Goal: Communication & Community: Connect with others

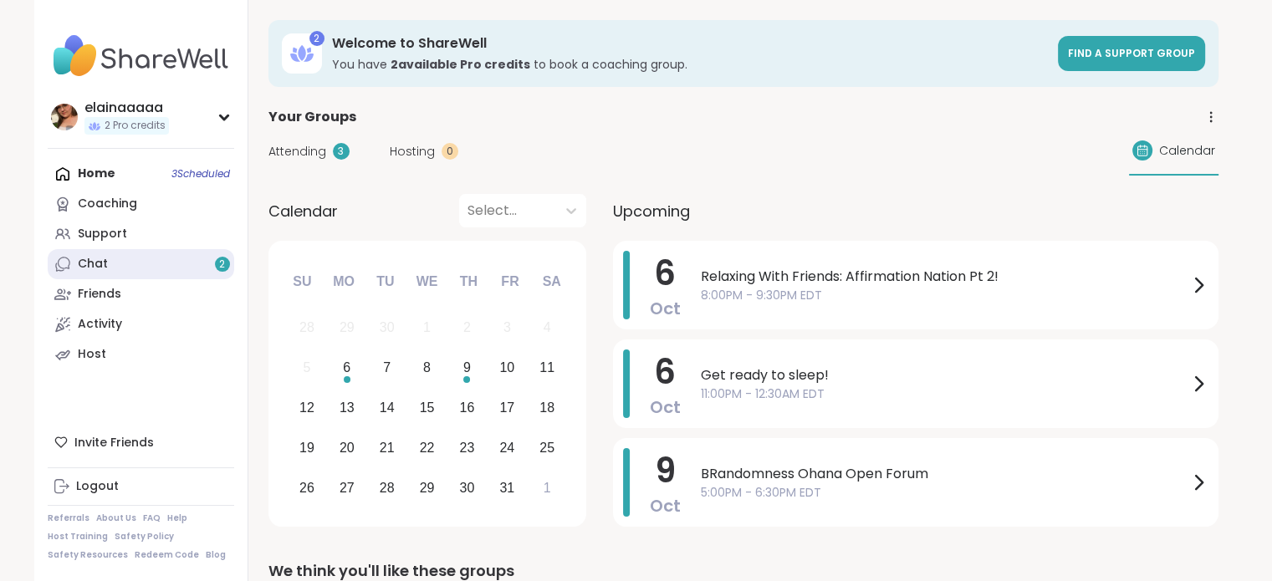
click at [164, 261] on link "Chat 2" at bounding box center [141, 264] width 187 height 30
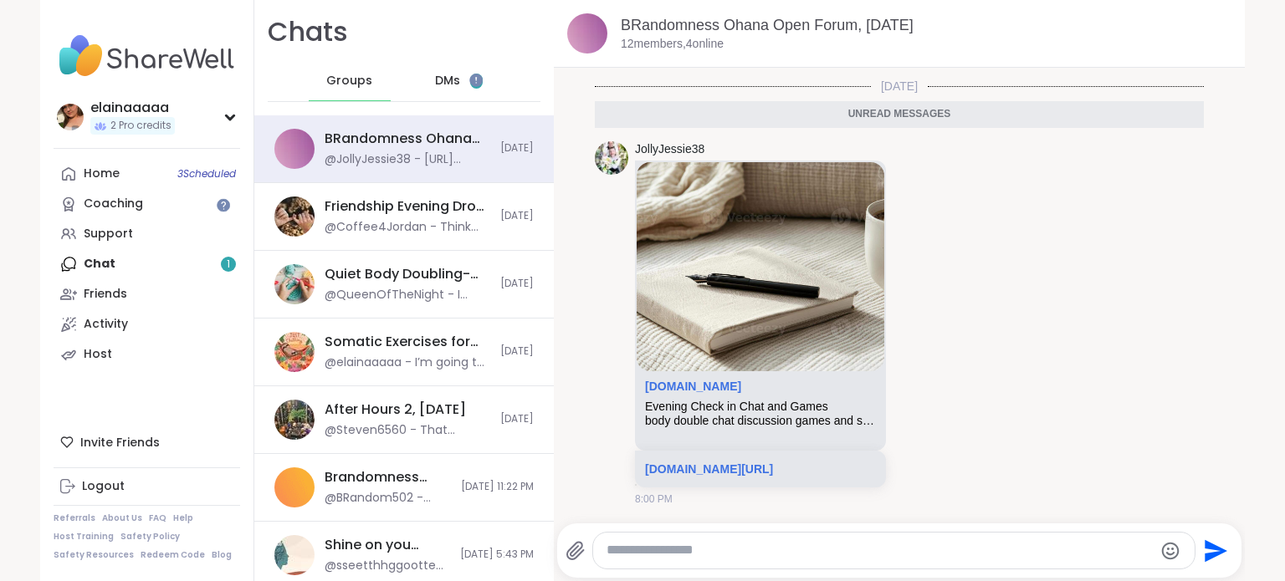
click at [468, 95] on div "DMs 1" at bounding box center [459, 81] width 82 height 40
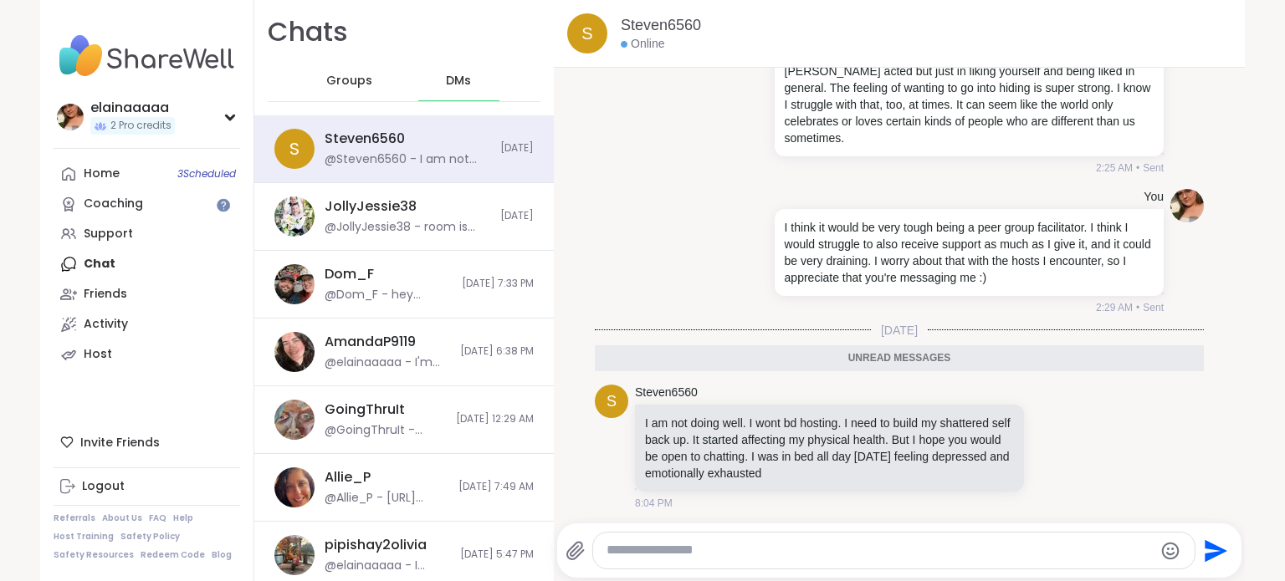
click at [656, 550] on textarea "Type your message" at bounding box center [879, 551] width 546 height 18
type textarea "*"
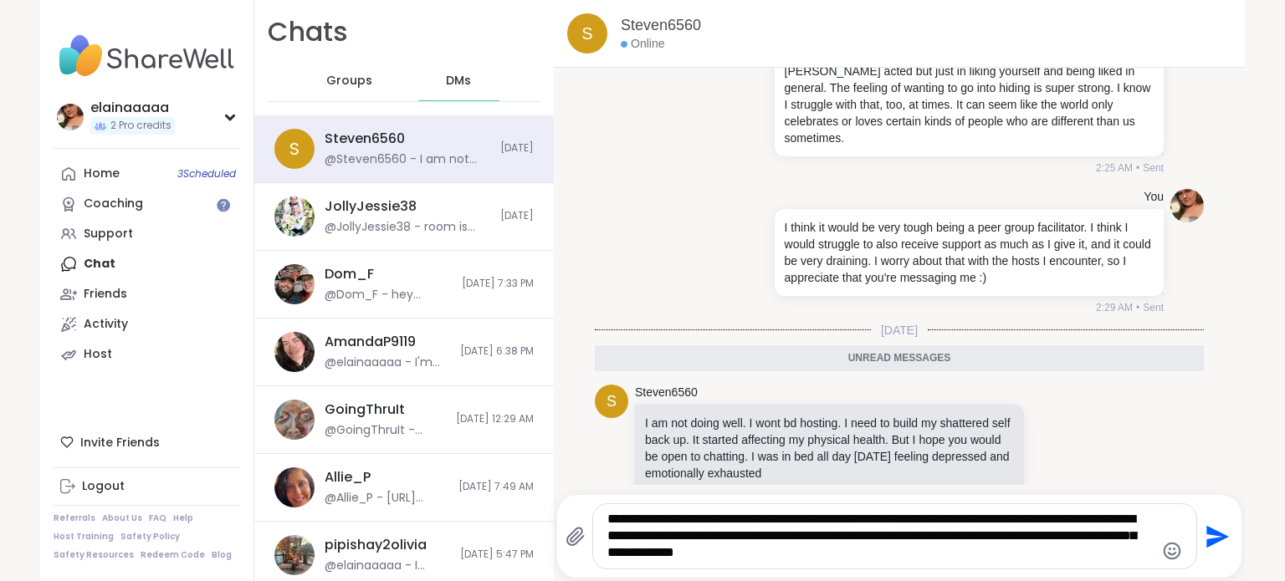
click at [1164, 541] on icon "Emoji picker" at bounding box center [1172, 551] width 20 height 20
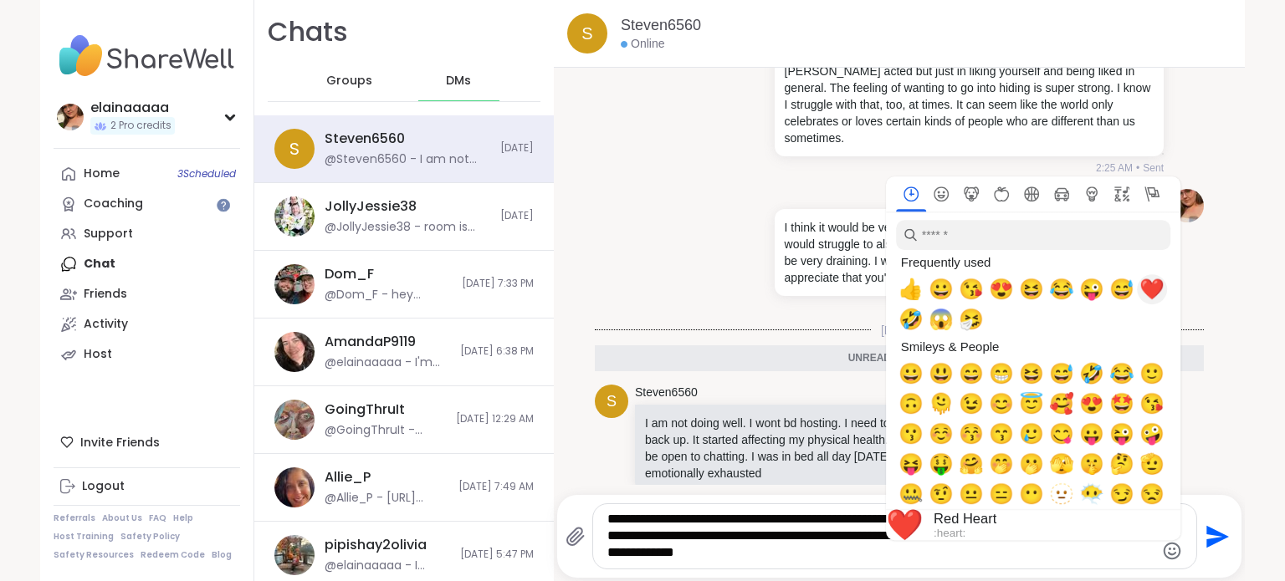
click at [1143, 291] on span "❤️" at bounding box center [1151, 289] width 25 height 23
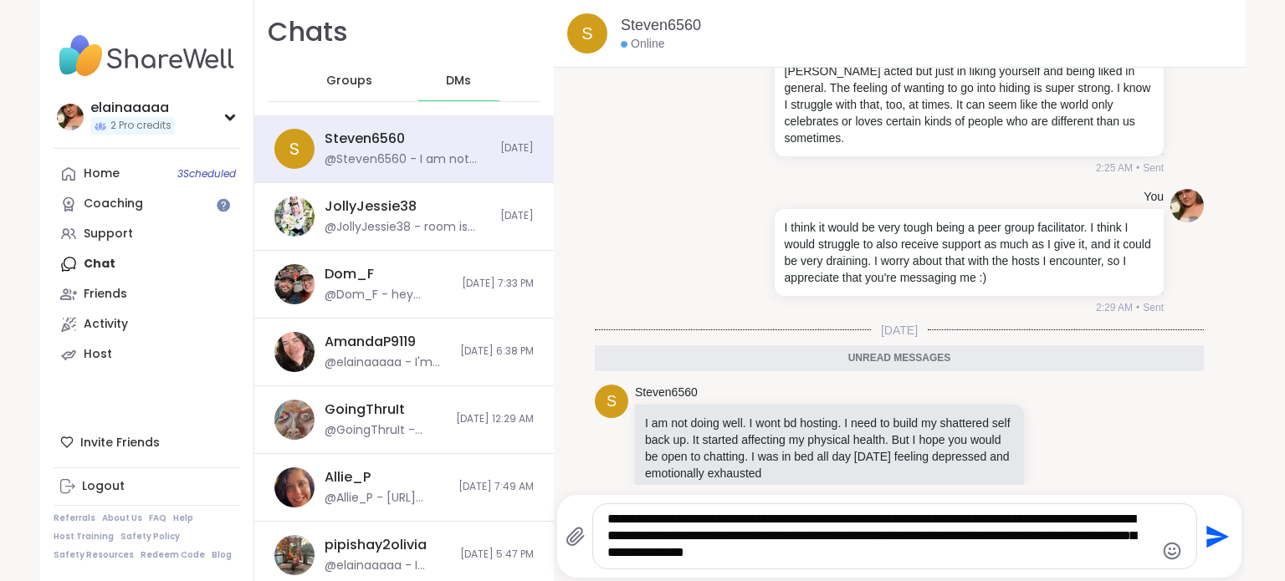
click at [906, 561] on textarea "**********" at bounding box center [880, 536] width 546 height 51
click at [995, 514] on textarea "**********" at bounding box center [880, 536] width 546 height 51
click at [957, 555] on textarea "**********" at bounding box center [880, 536] width 546 height 51
type textarea "**********"
click at [1207, 528] on icon "Send" at bounding box center [1215, 537] width 27 height 27
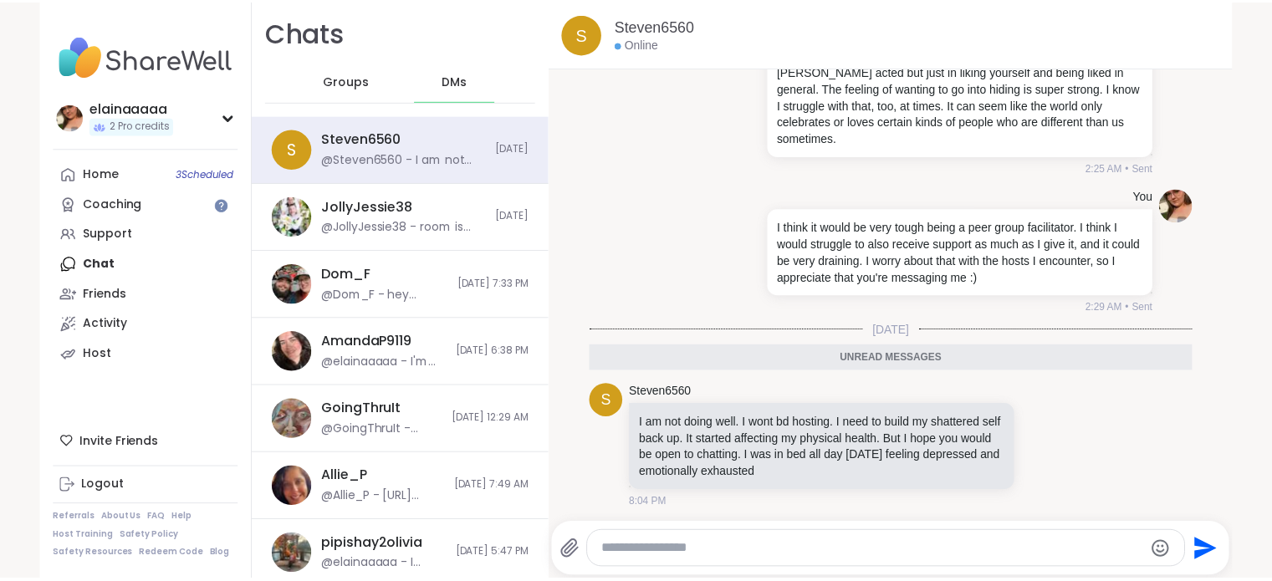
scroll to position [810, 0]
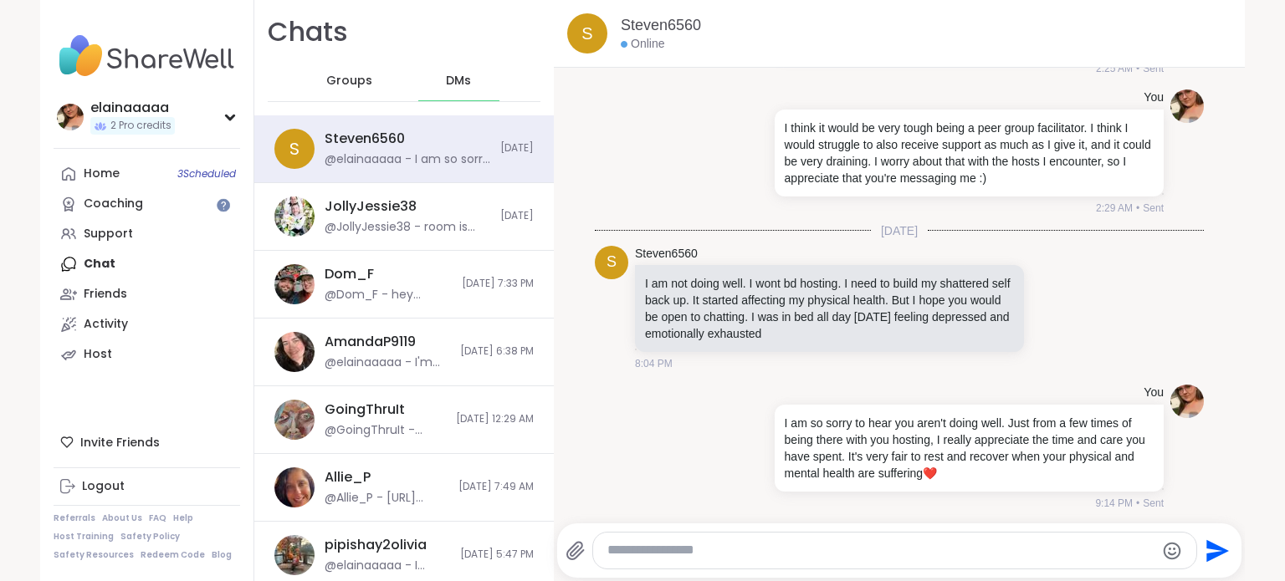
click at [84, 71] on img at bounding box center [147, 56] width 187 height 59
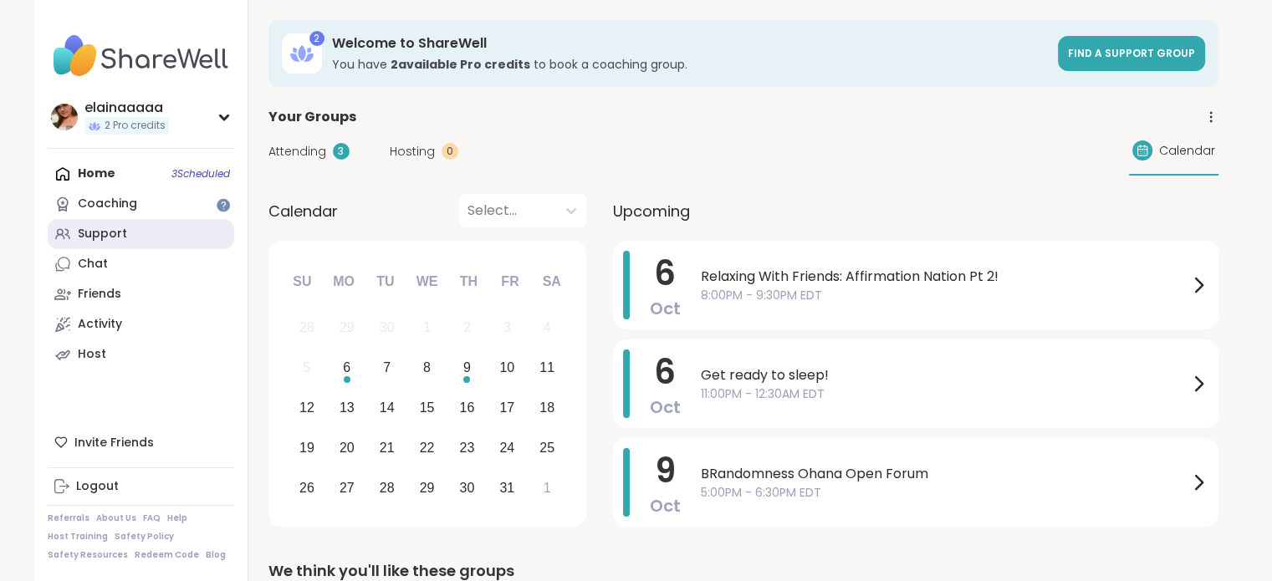
click at [100, 240] on div "Support" at bounding box center [102, 234] width 49 height 17
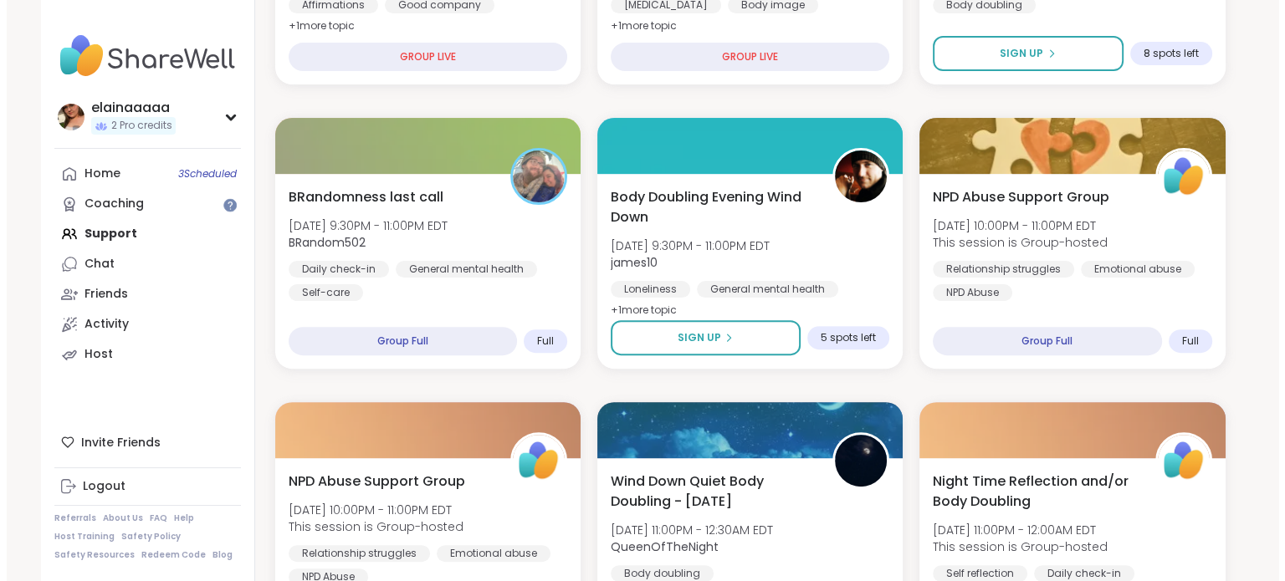
scroll to position [491, 0]
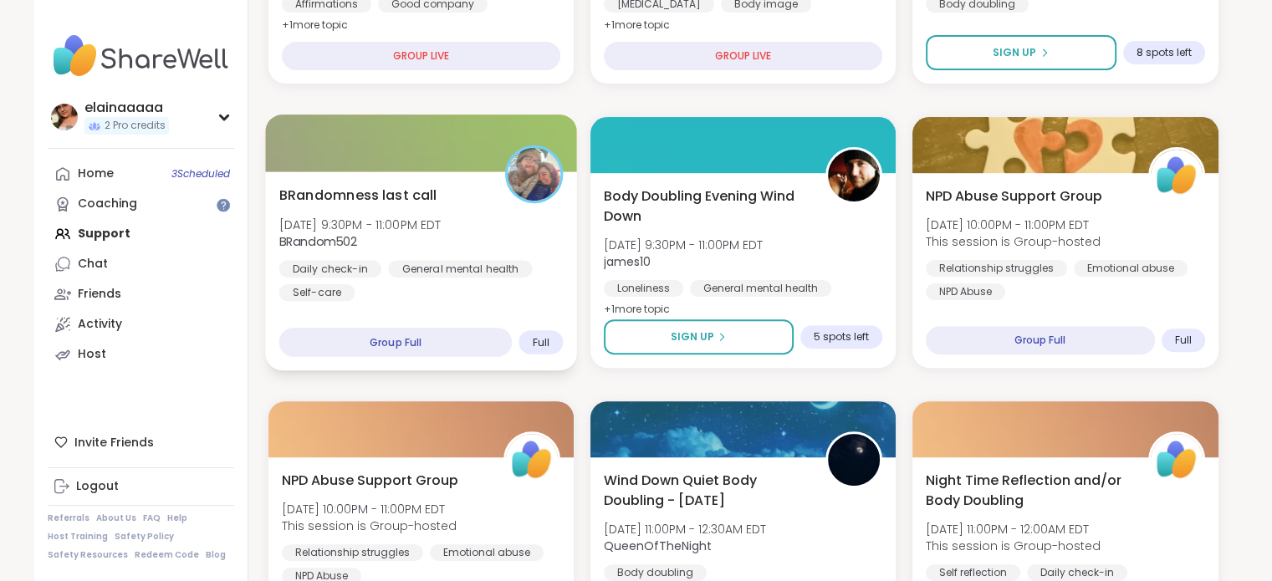
click at [338, 243] on b "BRandom502" at bounding box center [318, 241] width 79 height 17
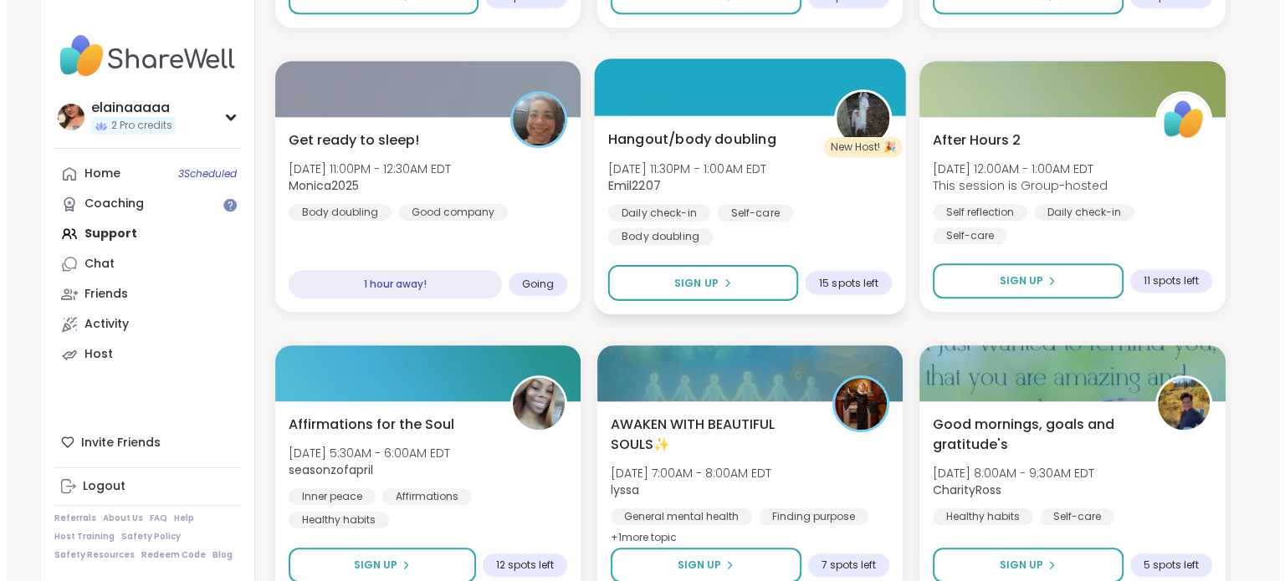
scroll to position [1117, 0]
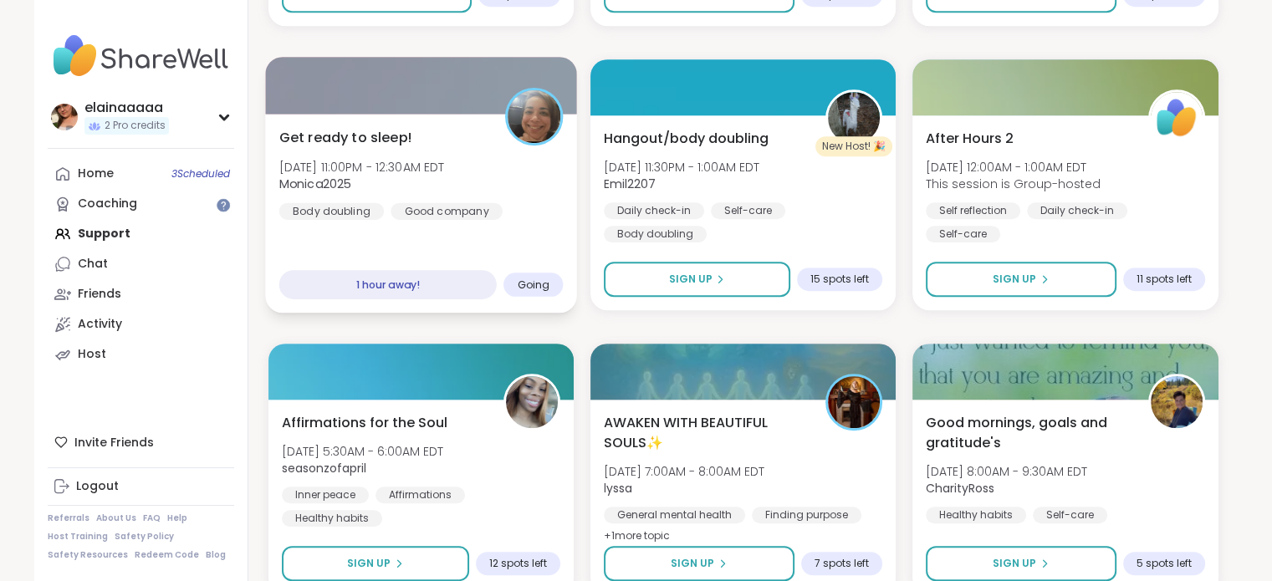
click at [504, 209] on div "Get ready to sleep! Mon, Oct 06 | 11:00PM - 12:30AM EDT Monica2025 Body doublin…" at bounding box center [421, 173] width 284 height 92
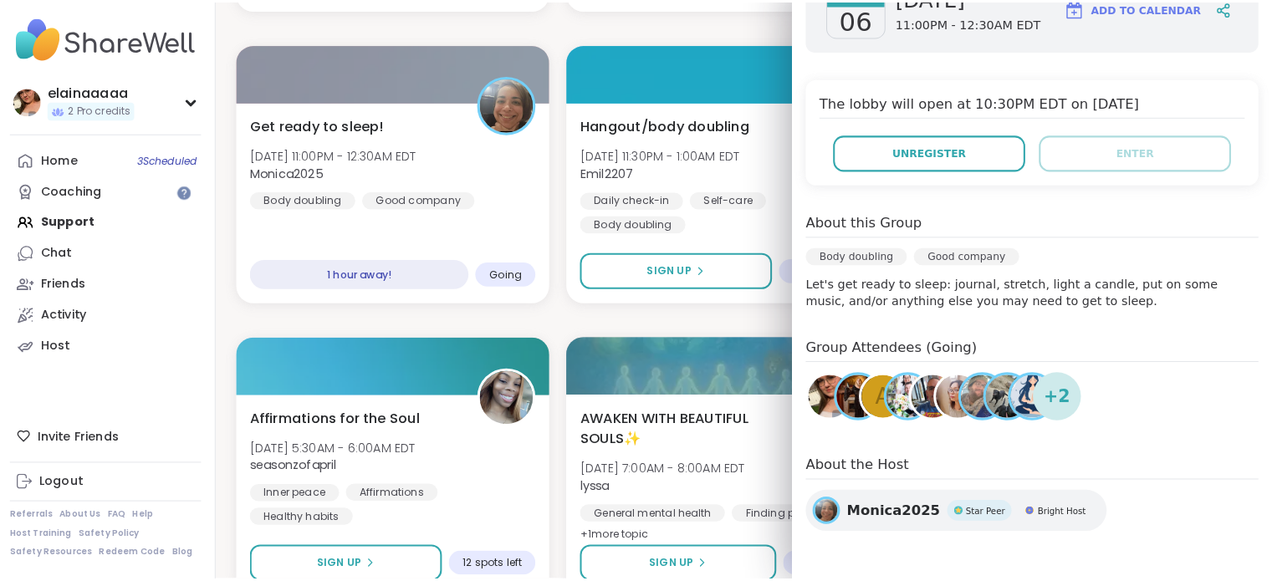
scroll to position [1114, 0]
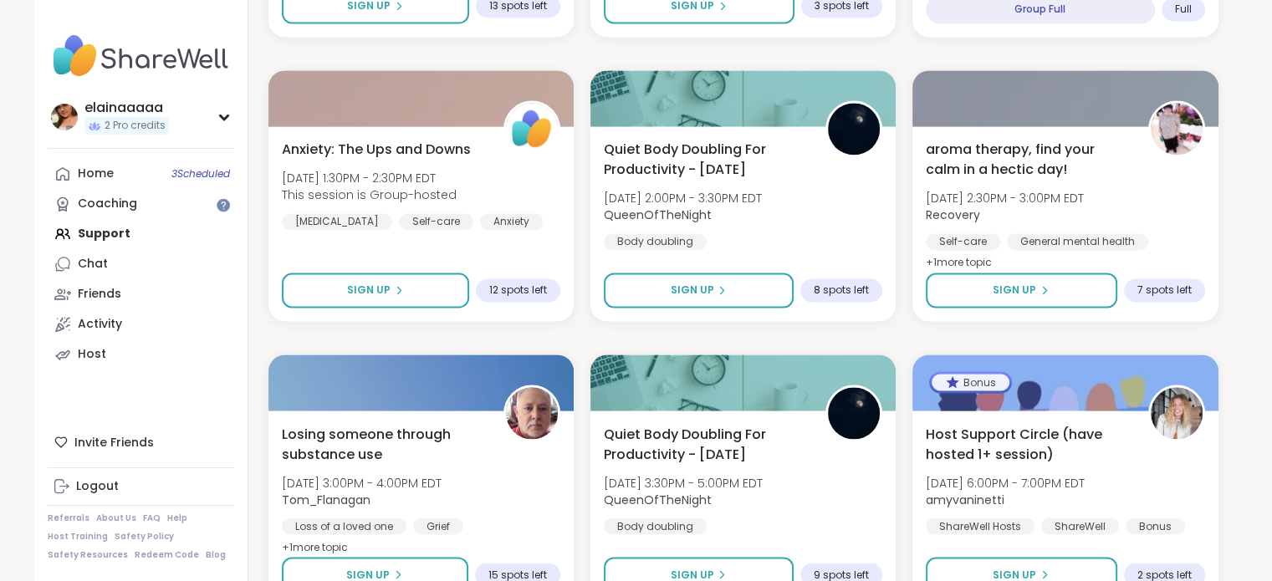
scroll to position [2820, 0]
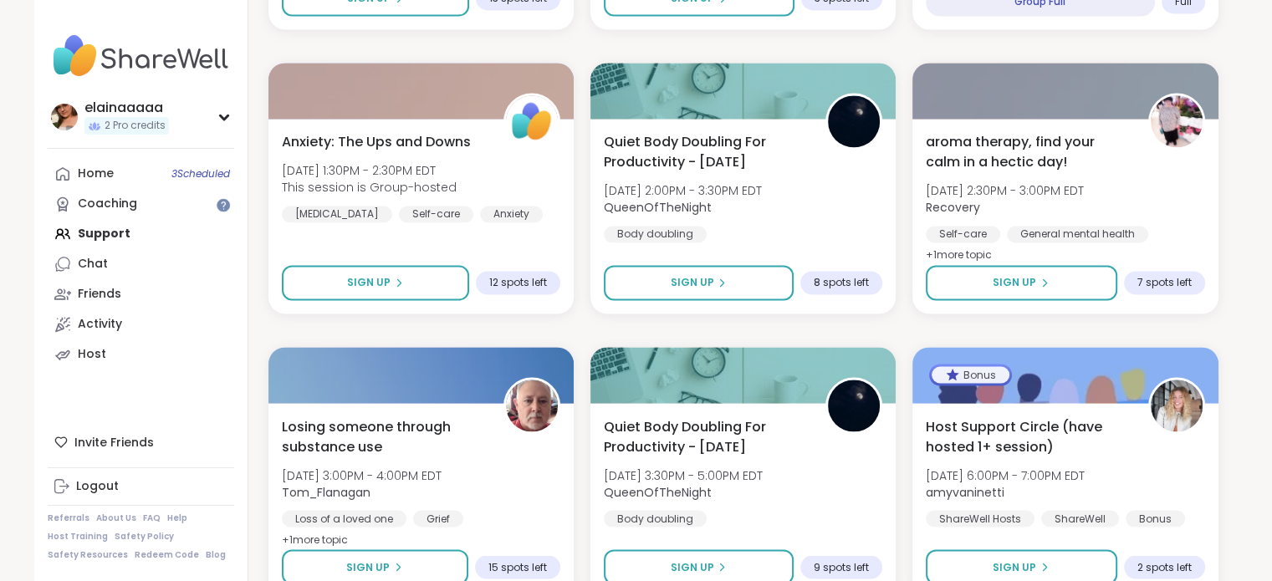
click at [893, 295] on div "Quiet Body Doubling For Productivity - Tuesday Tue, Oct 07 | 2:00PM - 3:30PM ED…" at bounding box center [742, 216] width 305 height 195
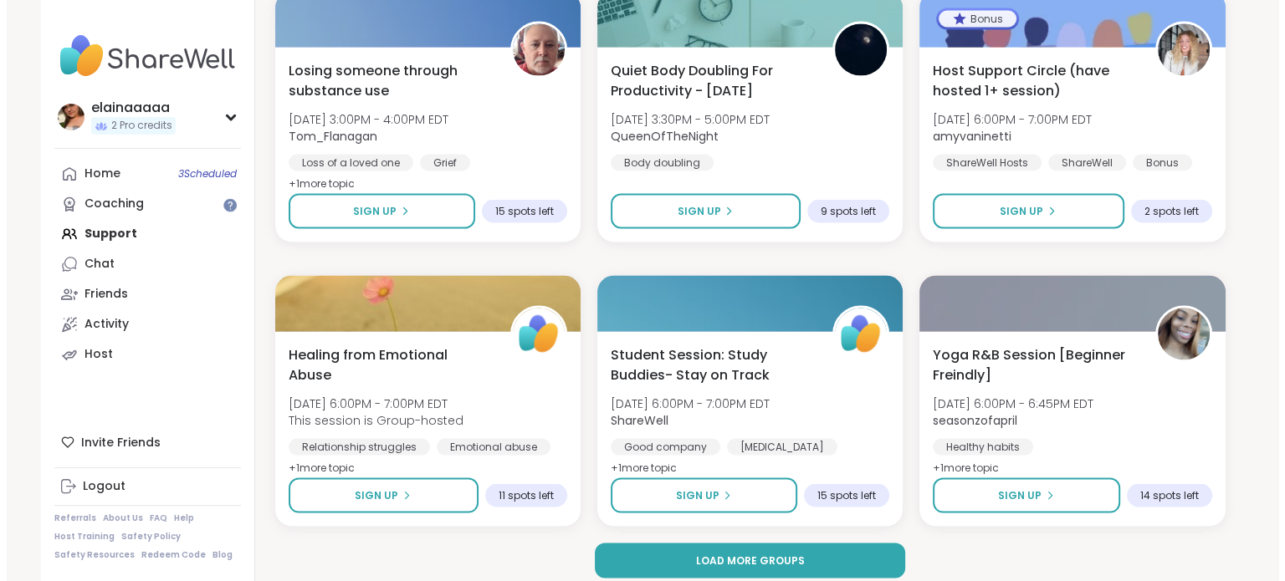
scroll to position [3178, 0]
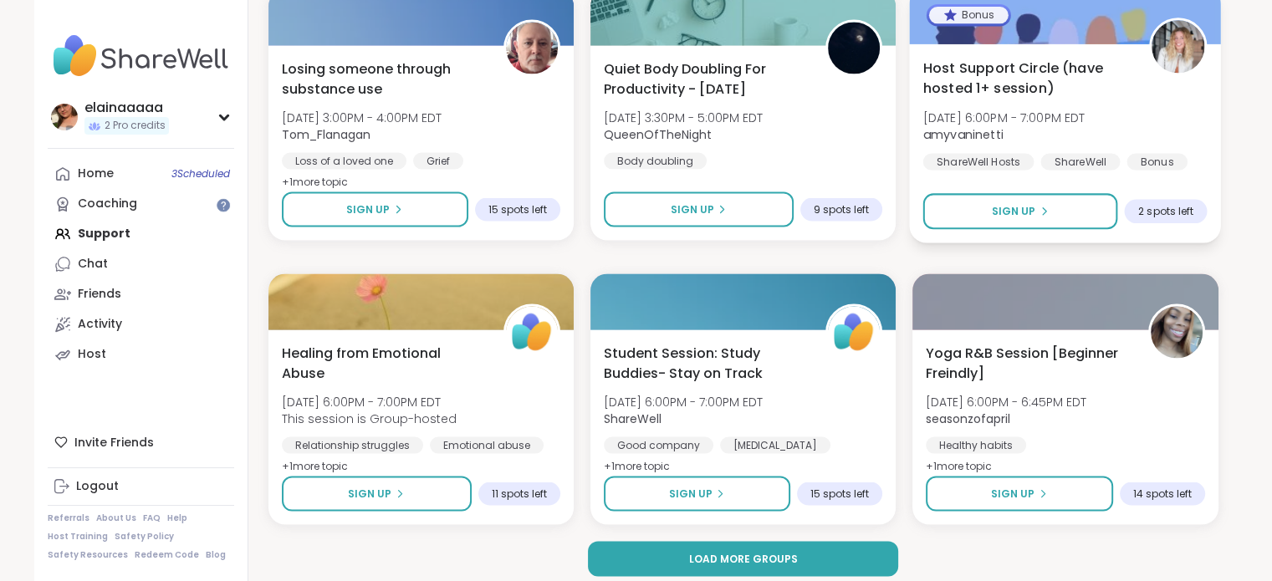
click at [969, 83] on span "Host Support Circle (have hosted 1+ session)" at bounding box center [1026, 77] width 207 height 41
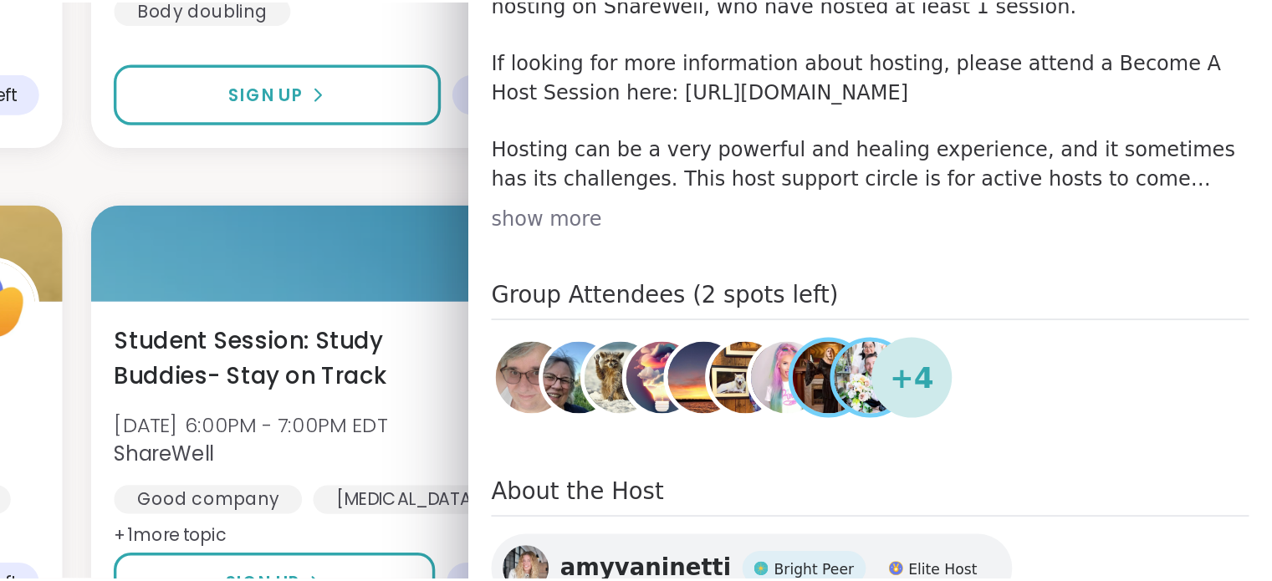
scroll to position [444, 0]
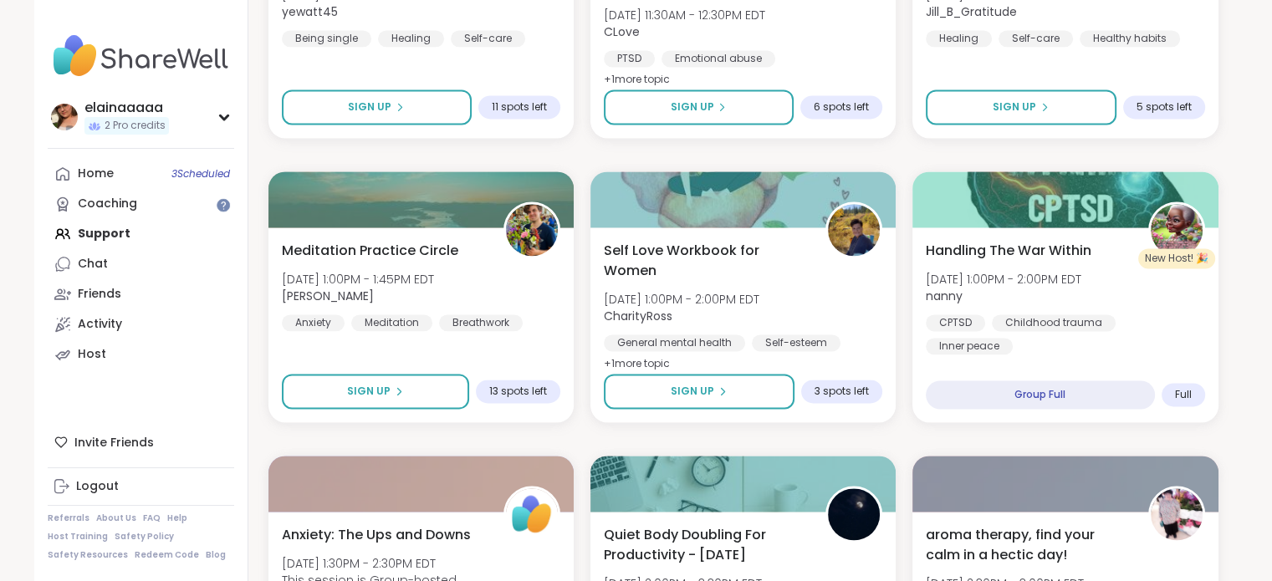
scroll to position [2425, 0]
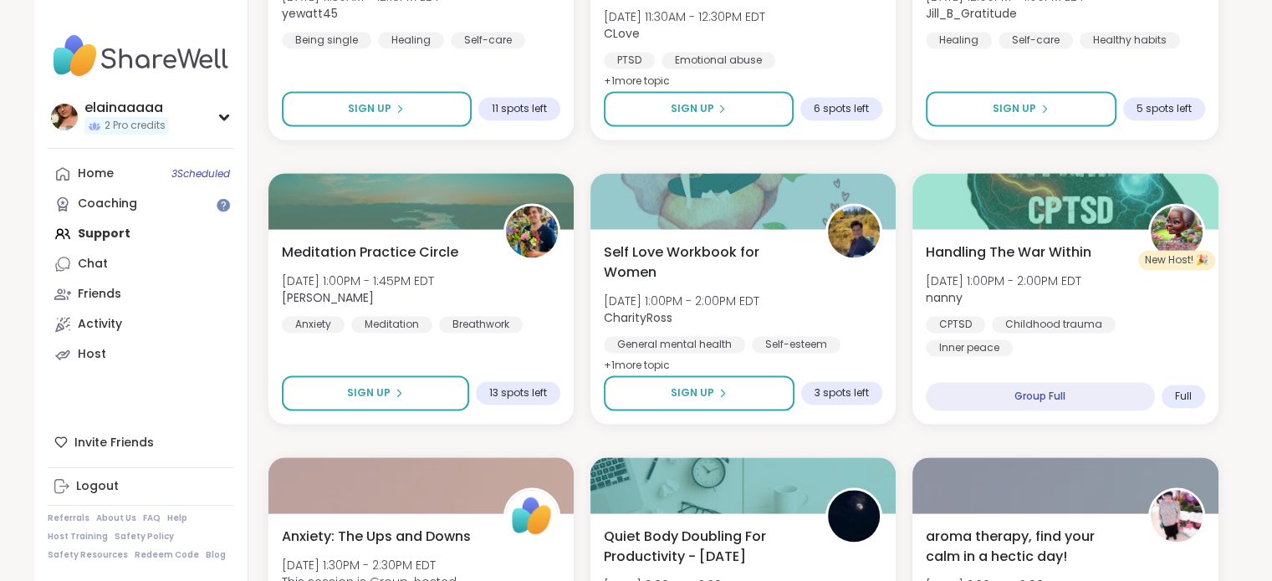
click at [570, 238] on div "Meditation Practice Circle Tue, Oct 07 | 1:00PM - 1:45PM EDT Nicholas Anxiety M…" at bounding box center [420, 326] width 305 height 195
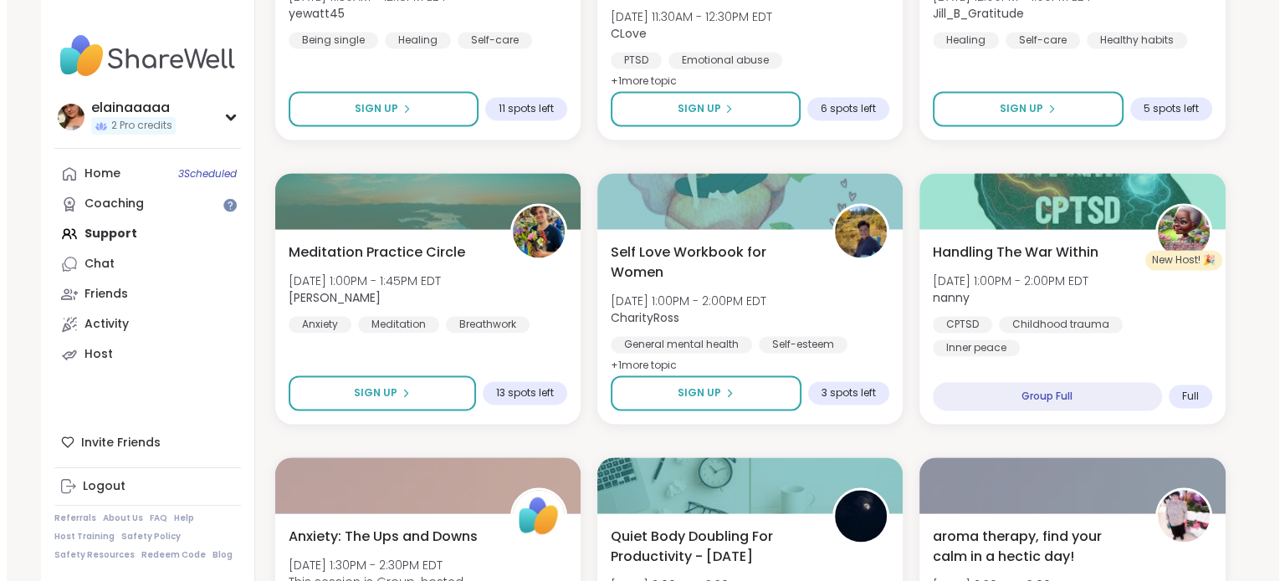
scroll to position [2345, 0]
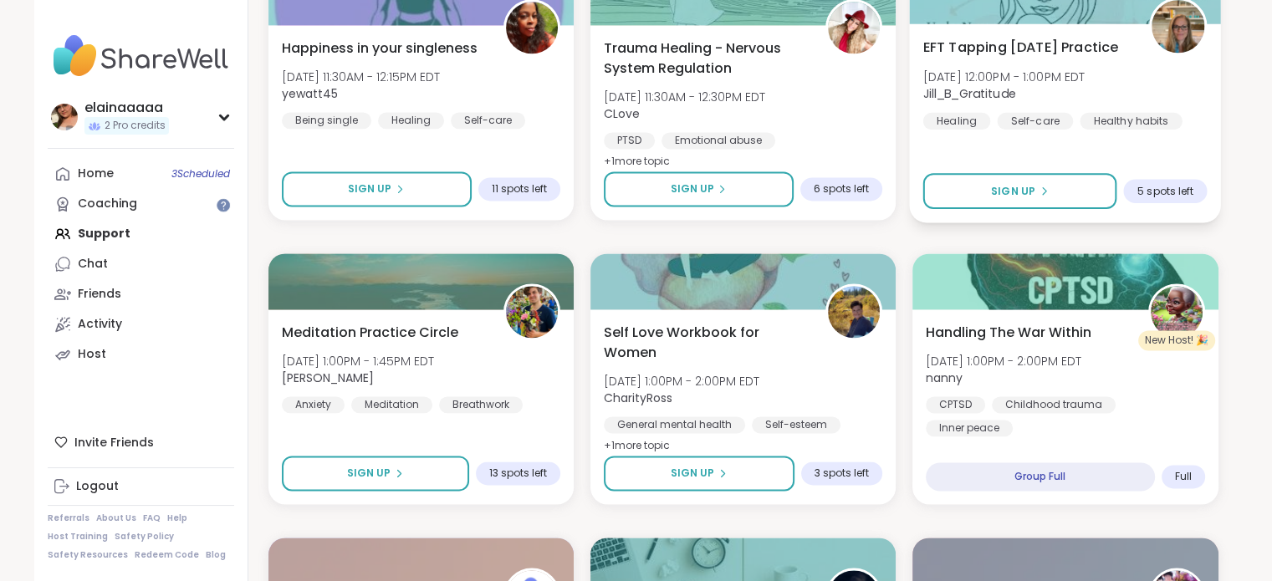
click at [1127, 89] on div "EFT Tapping Tuesday Practice Tue, Oct 07 | 12:00PM - 1:00PM EDT Jill_B_Gratitud…" at bounding box center [1065, 83] width 284 height 92
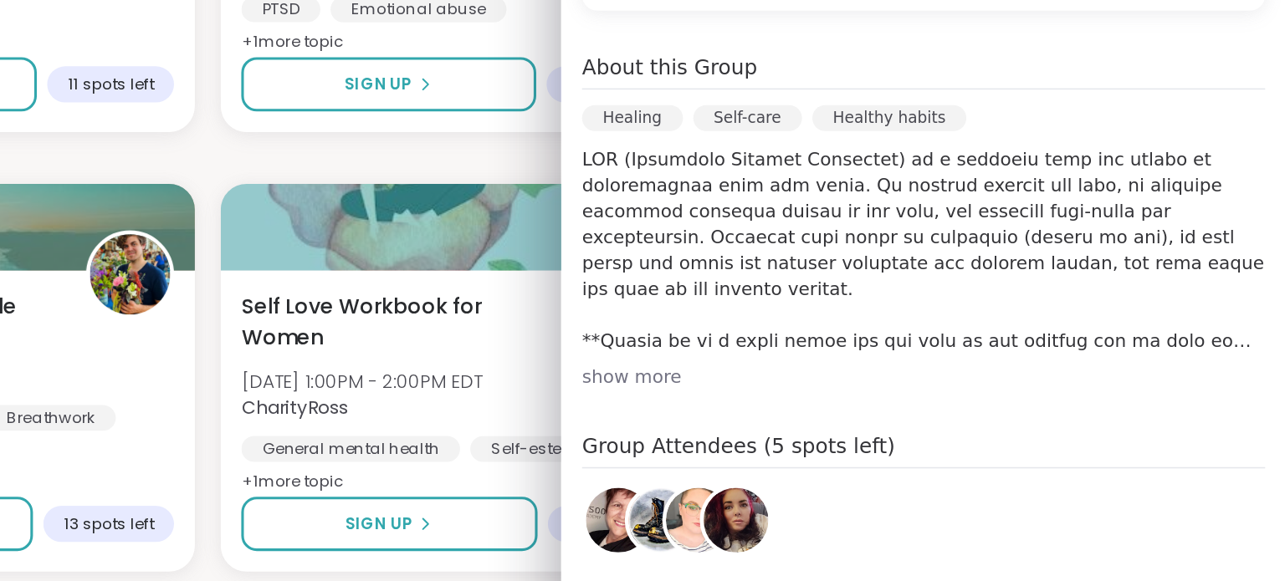
scroll to position [316, 0]
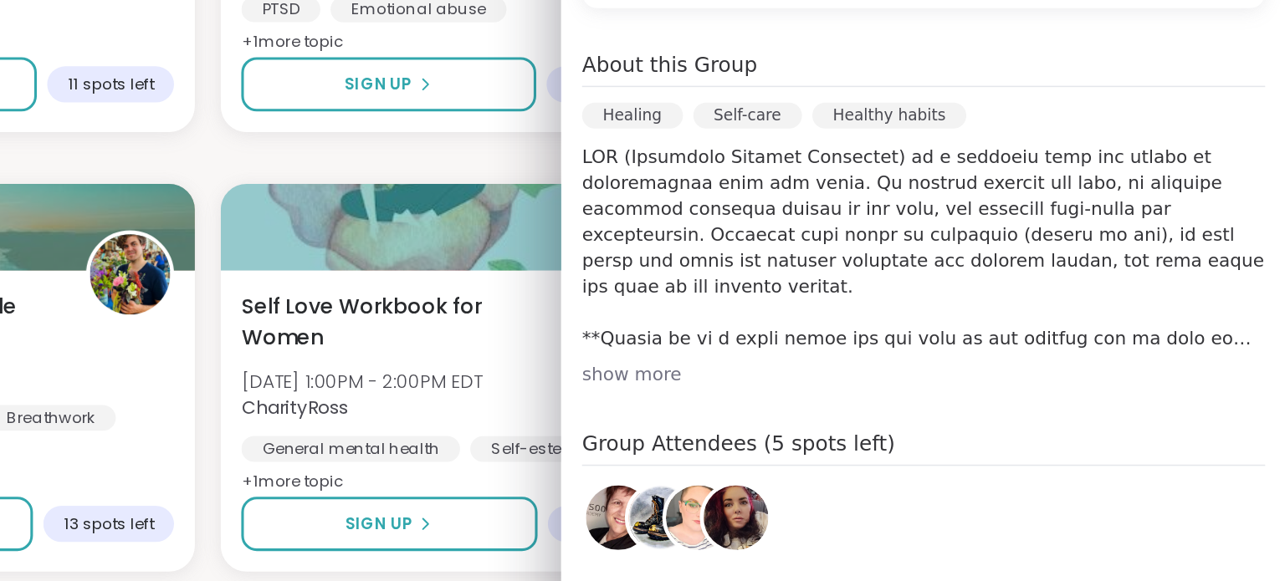
click at [836, 381] on div "show more" at bounding box center [1051, 376] width 442 height 17
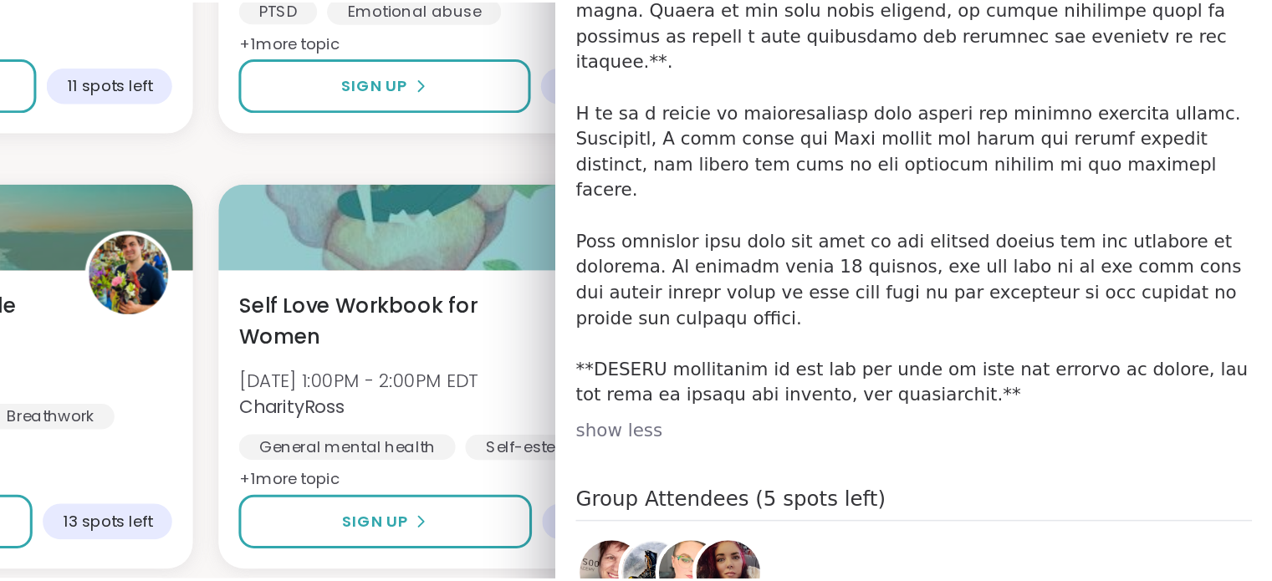
scroll to position [565, 0]
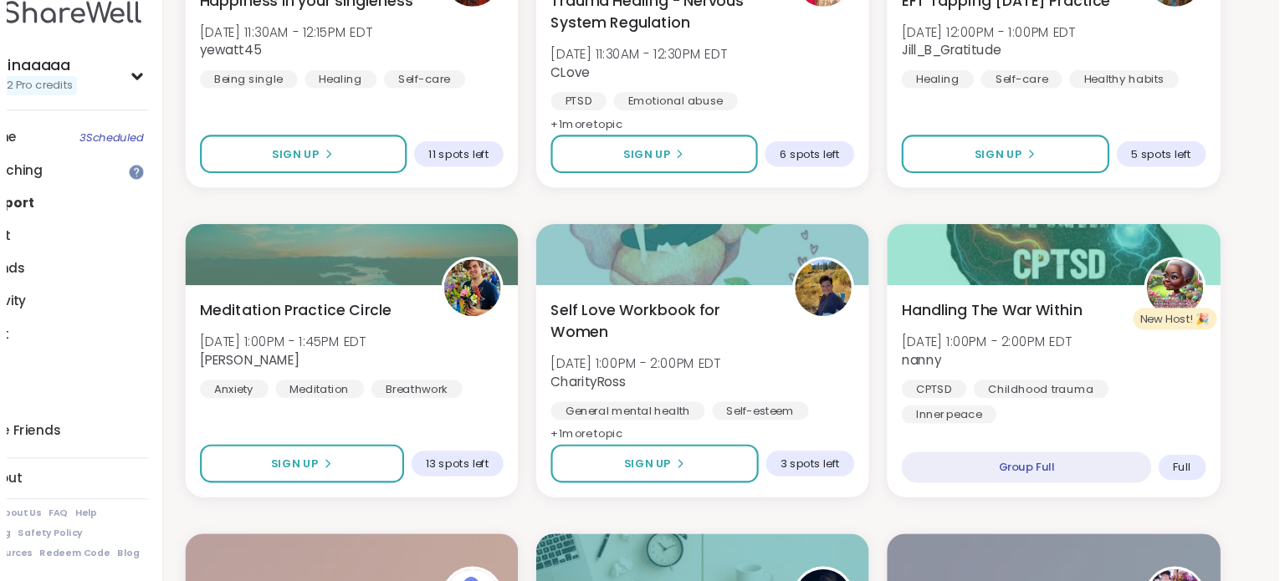
scroll to position [2345, 0]
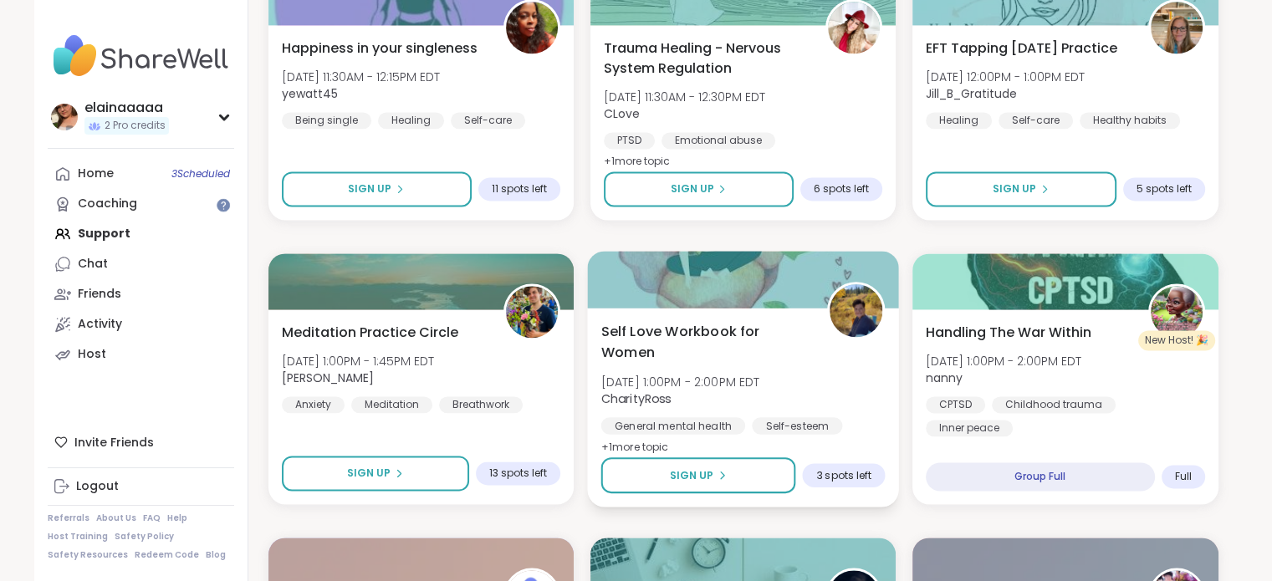
click at [738, 347] on span "Self Love Workbook for Women" at bounding box center [703, 341] width 207 height 41
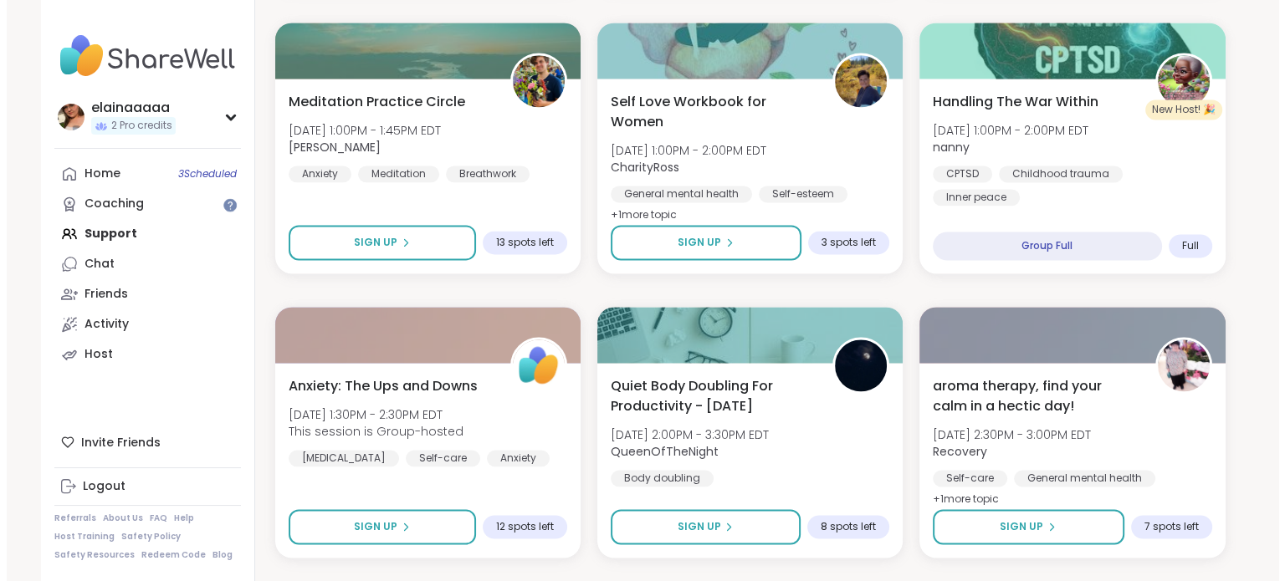
scroll to position [2578, 0]
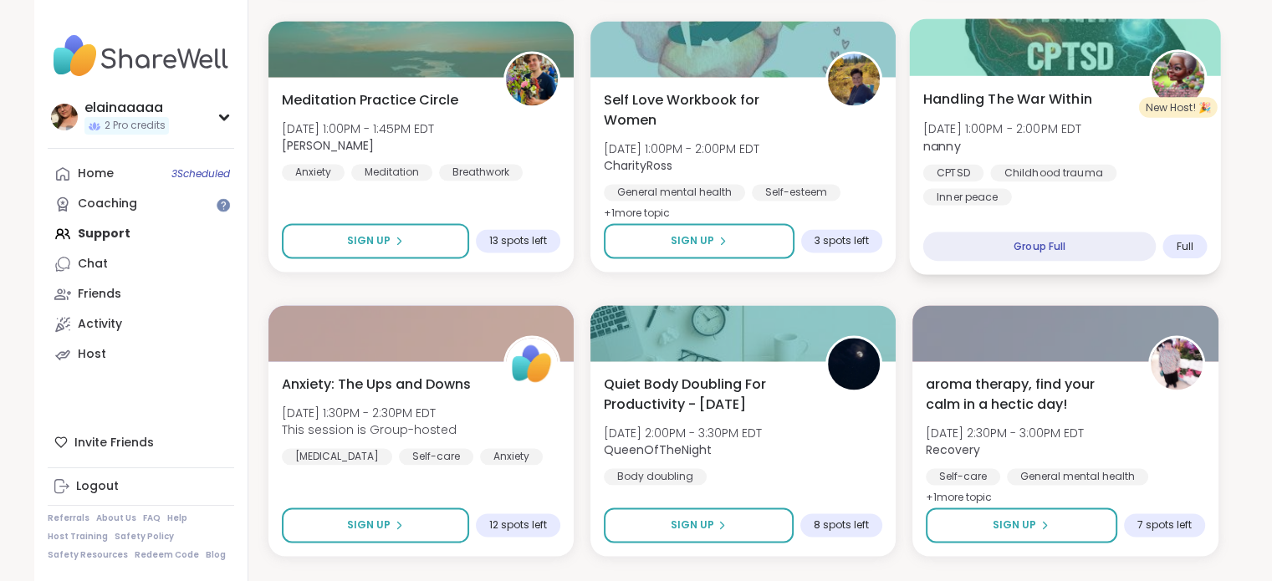
click at [1050, 156] on div "Handling The War Within Tue, Oct 07 | 1:00PM - 2:00PM EDT nanny CPTSD Childhood…" at bounding box center [1065, 147] width 284 height 116
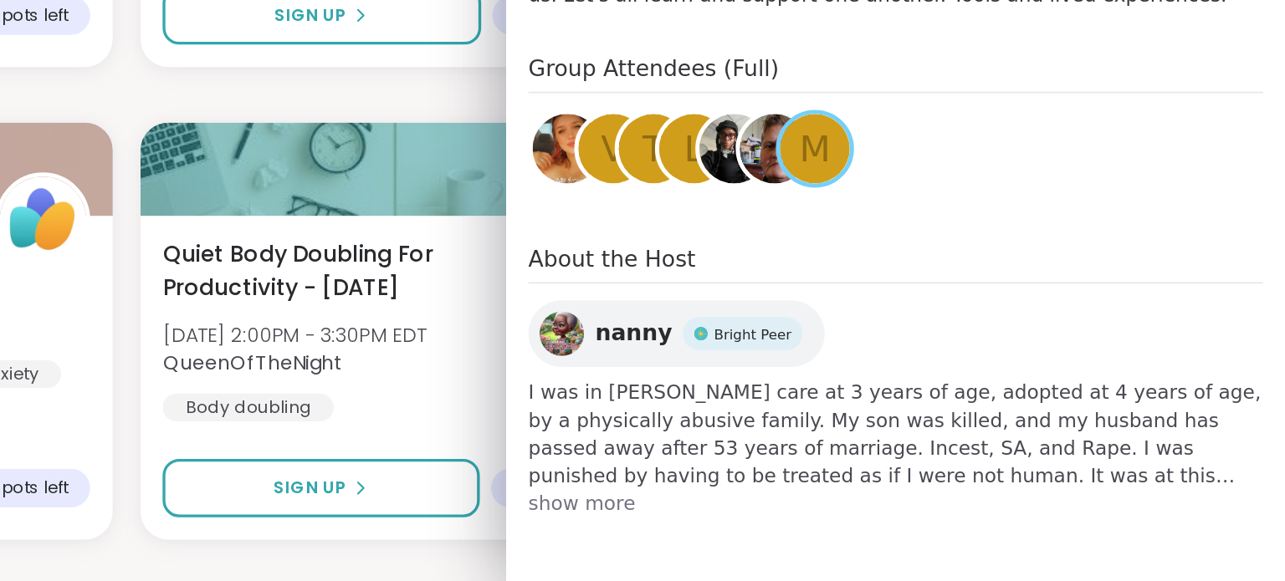
click at [843, 534] on span "show more" at bounding box center [1051, 534] width 442 height 17
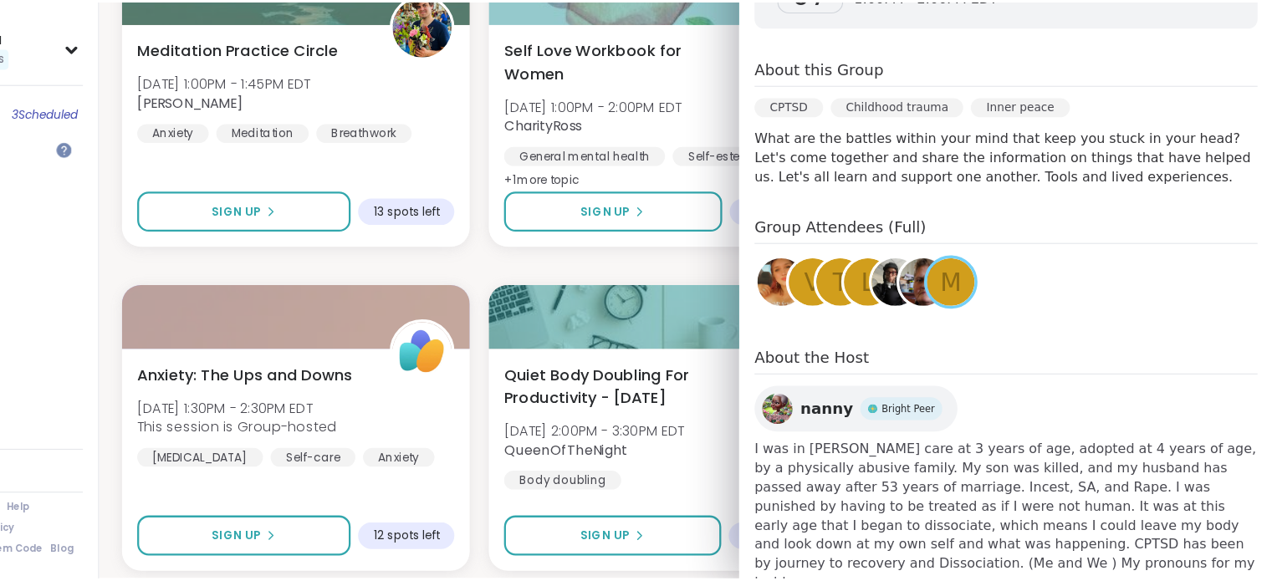
scroll to position [2559, 0]
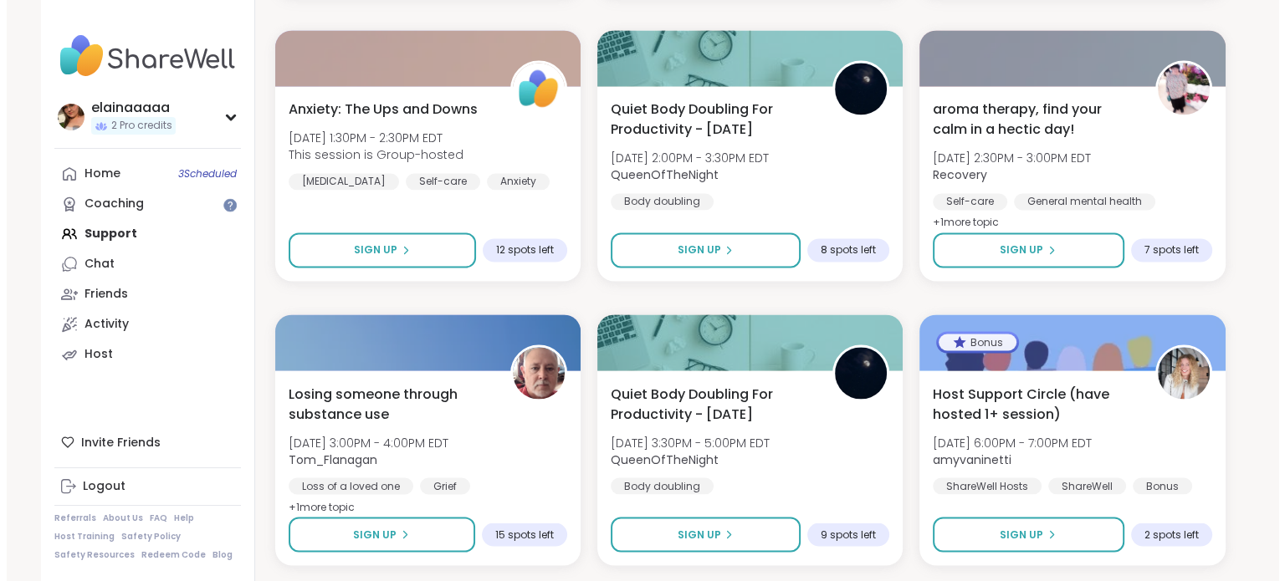
scroll to position [2852, 0]
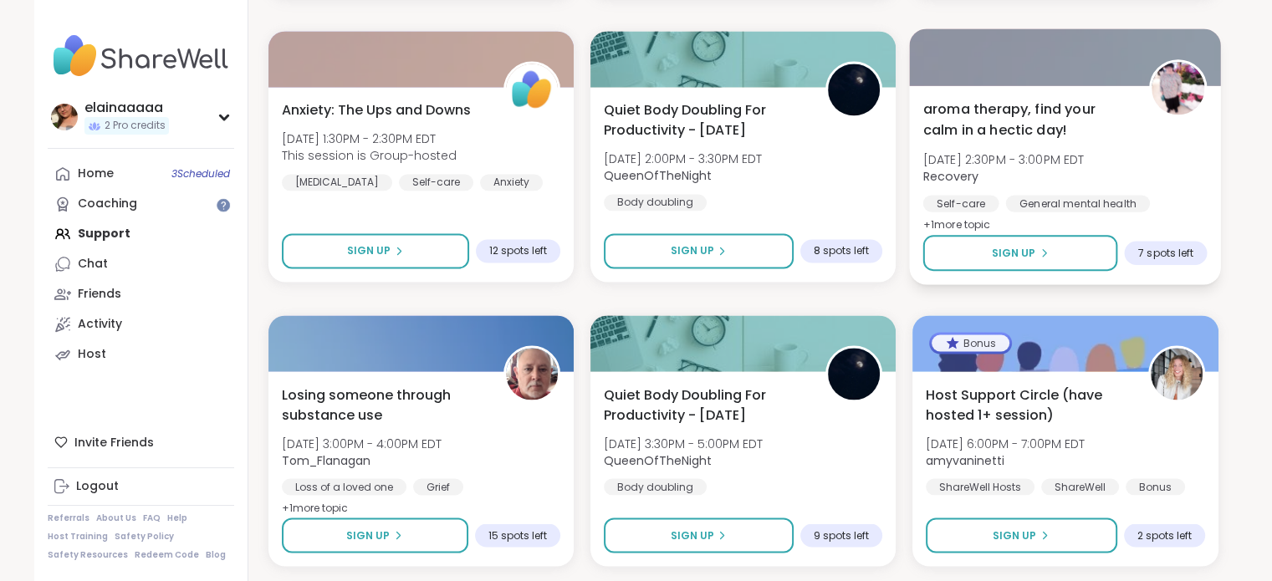
click at [1030, 183] on span "Recovery" at bounding box center [1003, 175] width 161 height 17
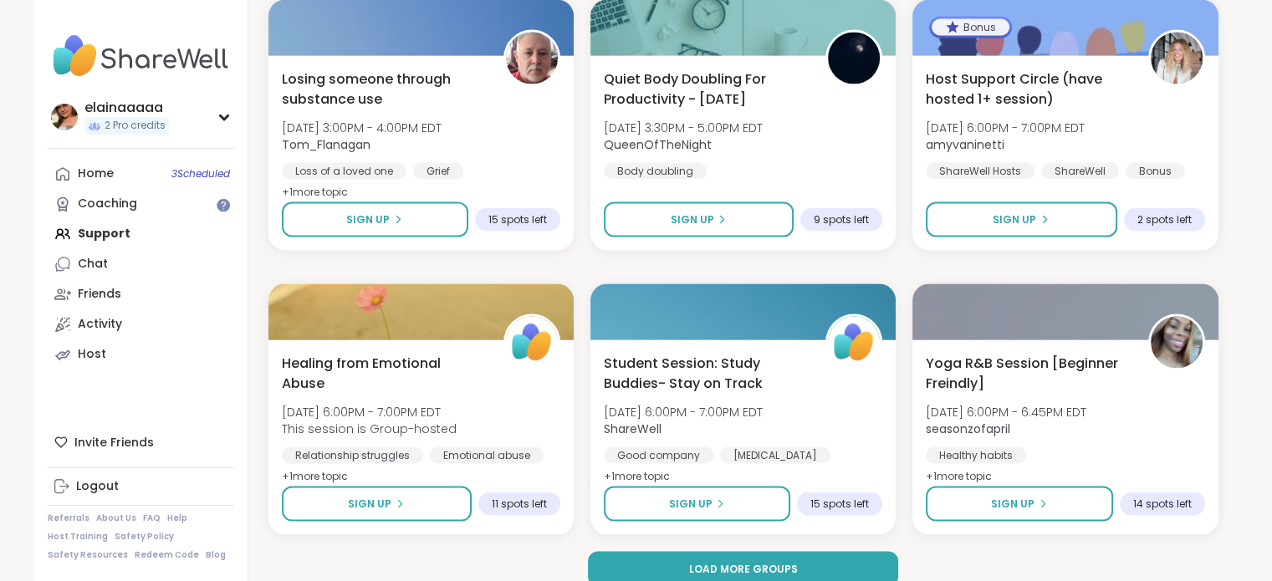
scroll to position [3189, 0]
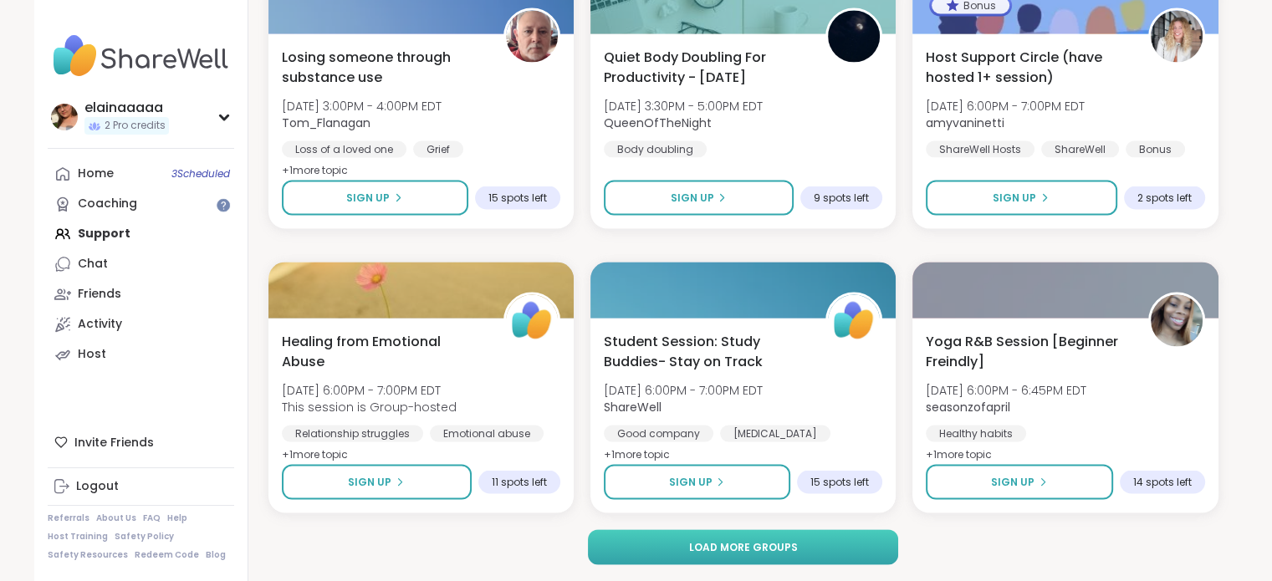
click at [643, 540] on button "Load more groups" at bounding box center [743, 547] width 310 height 35
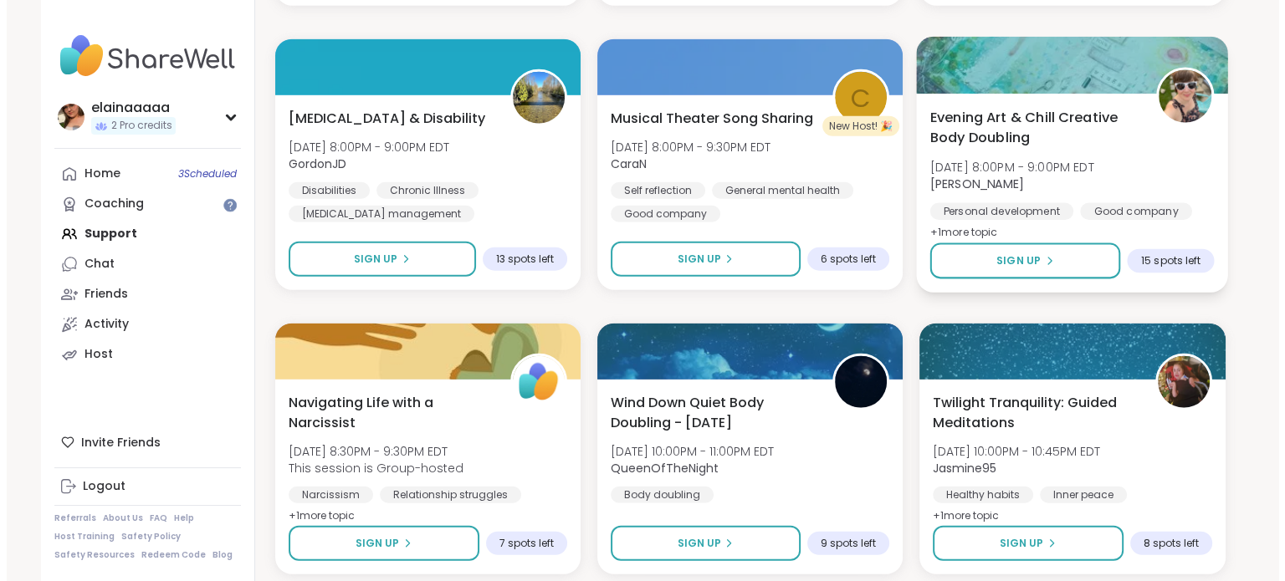
scroll to position [4267, 0]
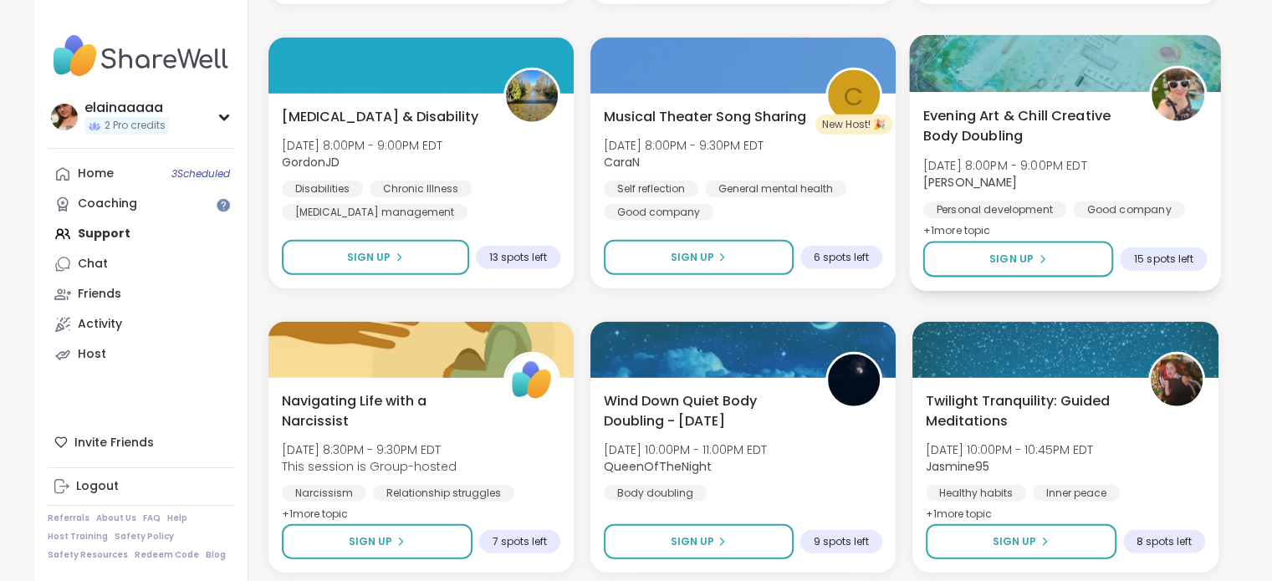
click at [1087, 164] on span "Tue, Oct 07 | 8:00PM - 9:00PM EDT" at bounding box center [1005, 165] width 164 height 17
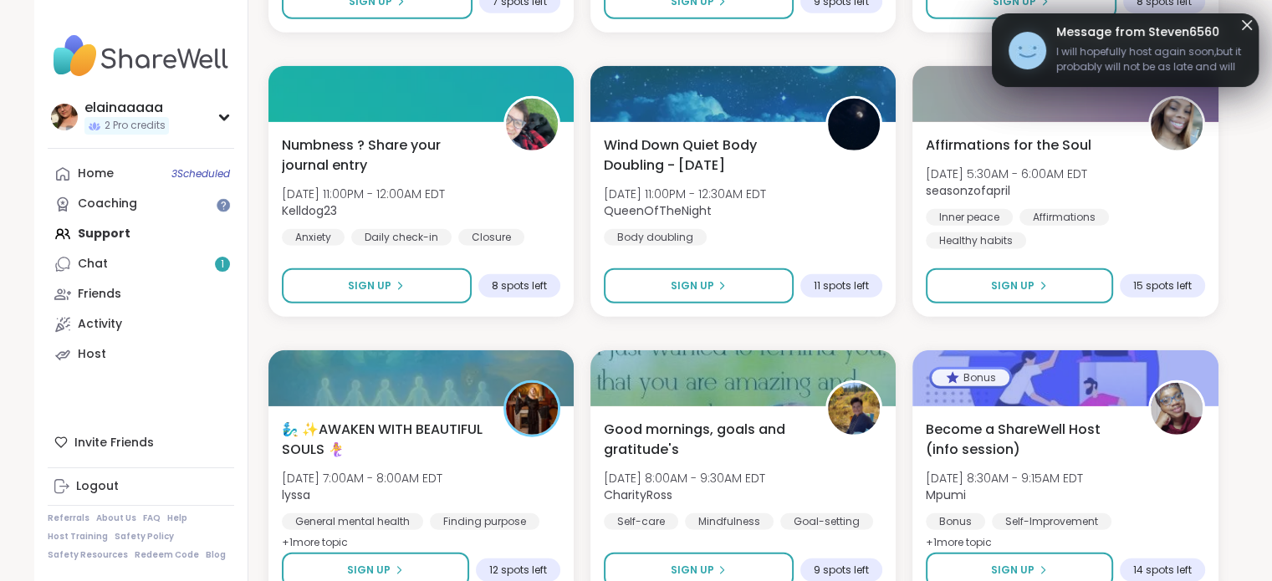
scroll to position [4807, 0]
click at [1096, 65] on span "I will hopefully host again soon,but it probably will not be as late and will b…" at bounding box center [1149, 60] width 186 height 33
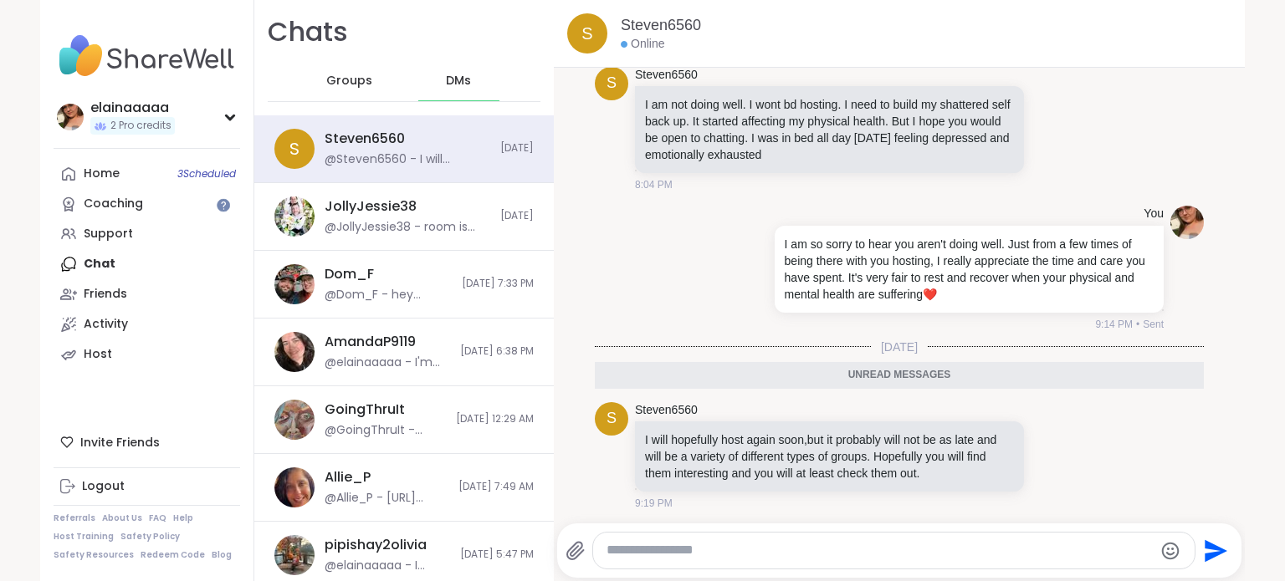
scroll to position [971, 0]
click at [735, 540] on div at bounding box center [893, 551] width 601 height 36
click at [720, 548] on textarea "Type your message" at bounding box center [879, 551] width 546 height 18
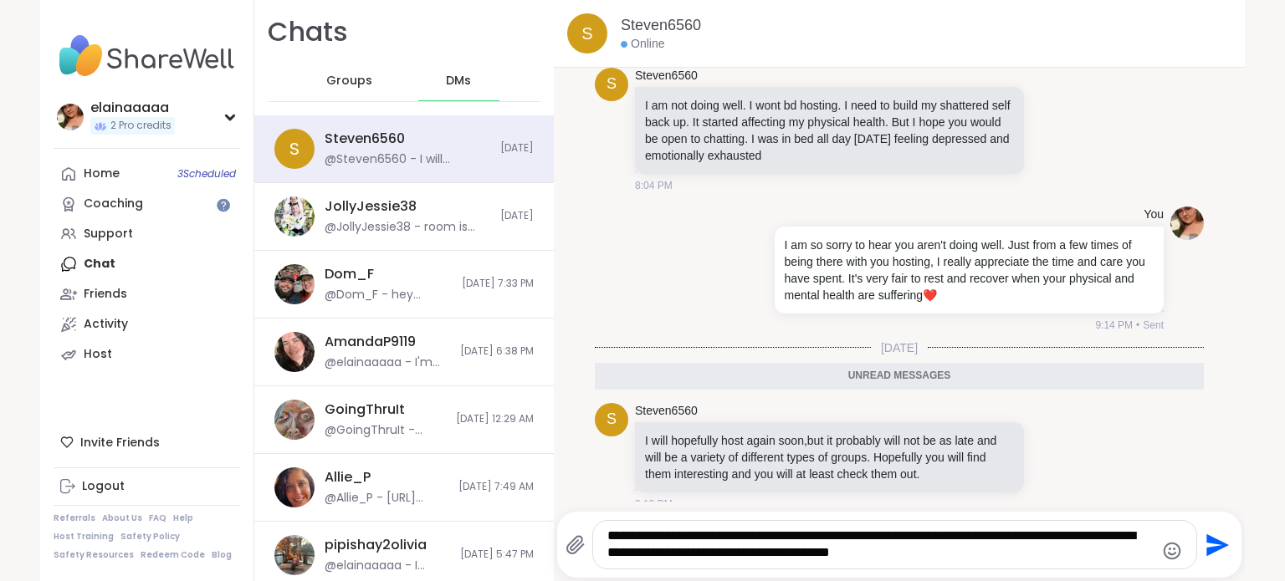
click at [898, 534] on textarea "**********" at bounding box center [880, 545] width 546 height 34
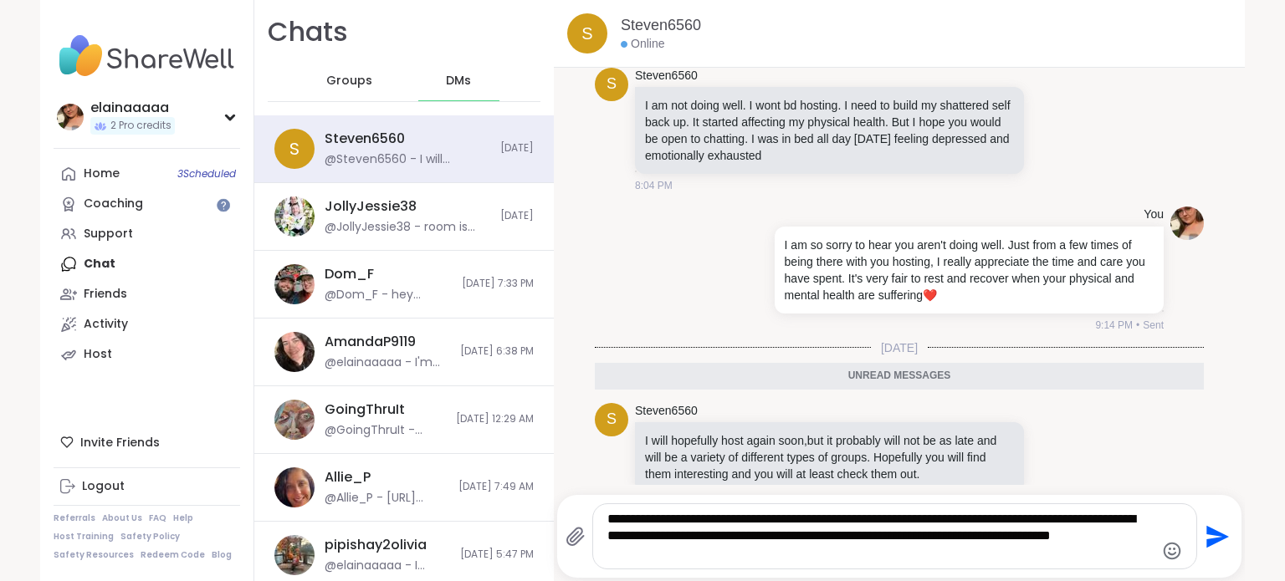
drag, startPoint x: 784, startPoint y: 539, endPoint x: 814, endPoint y: 549, distance: 30.9
click at [784, 539] on textarea "**********" at bounding box center [880, 536] width 546 height 51
click at [791, 557] on textarea "**********" at bounding box center [880, 536] width 546 height 51
type textarea "**********"
click at [1215, 537] on icon "Send" at bounding box center [1217, 536] width 23 height 23
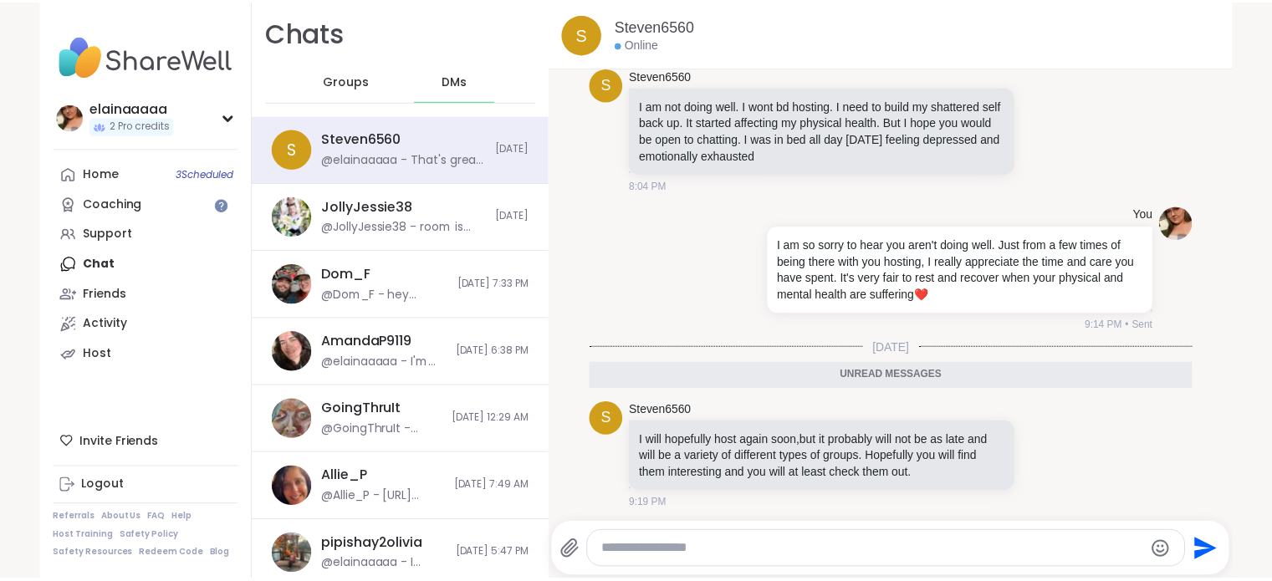
scroll to position [1054, 0]
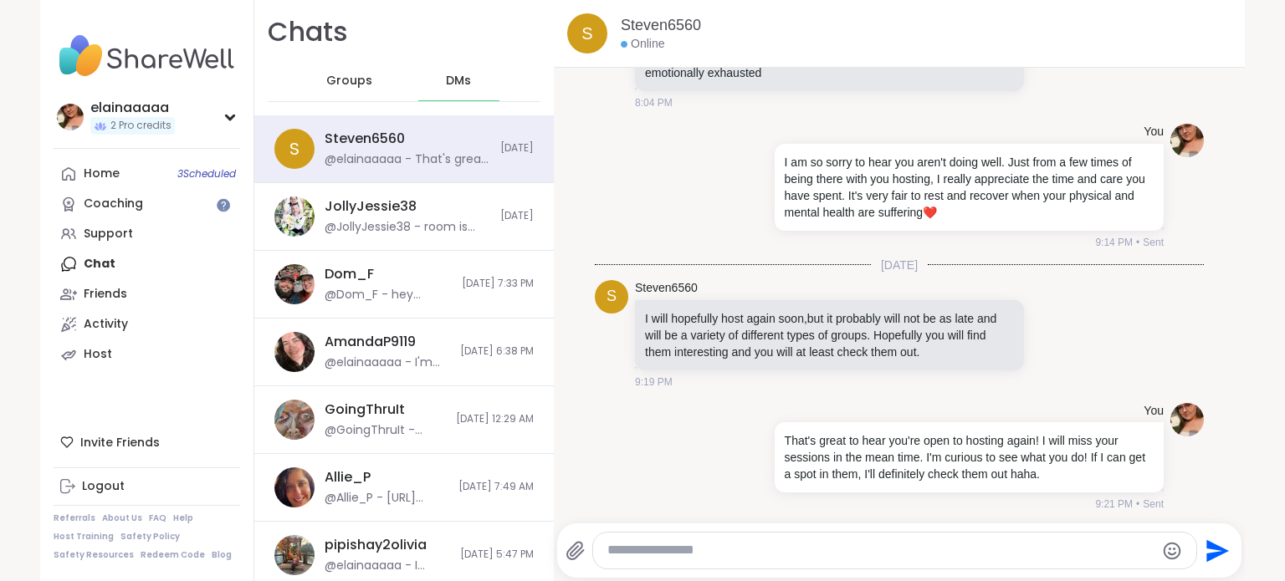
click at [85, 50] on img at bounding box center [147, 56] width 187 height 59
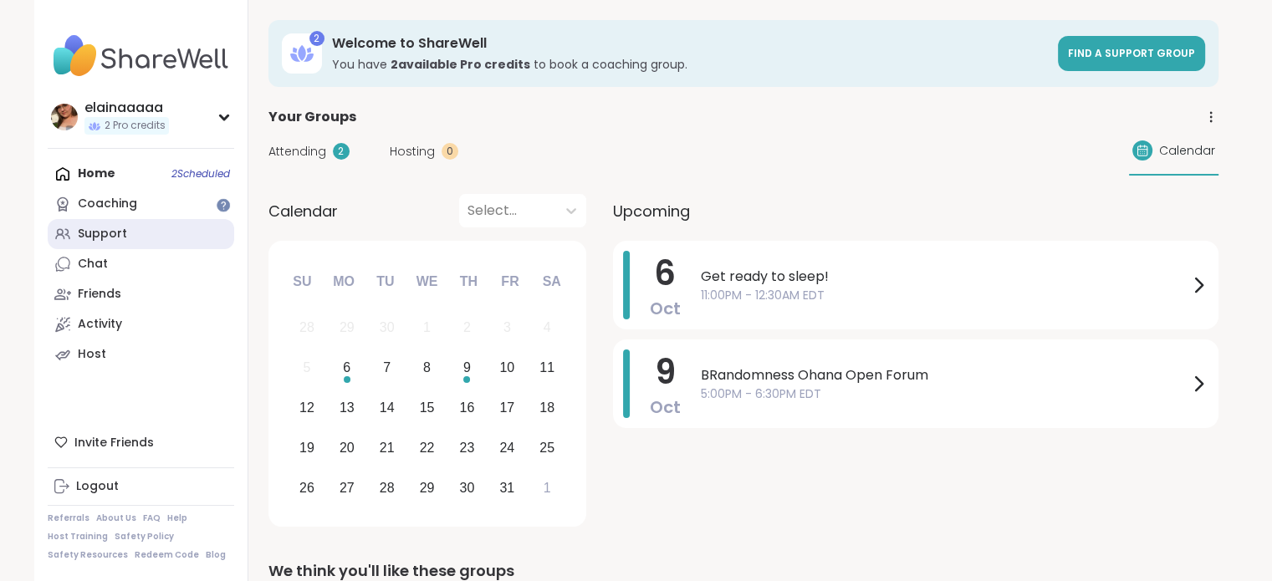
click at [135, 229] on link "Support" at bounding box center [141, 234] width 187 height 30
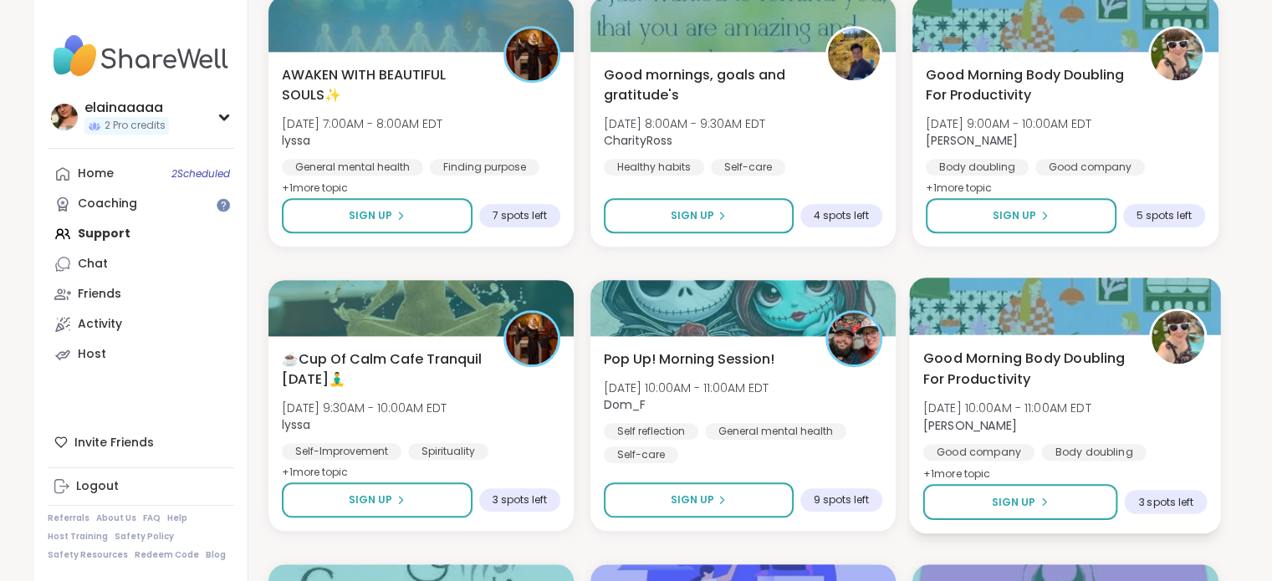
scroll to position [1467, 0]
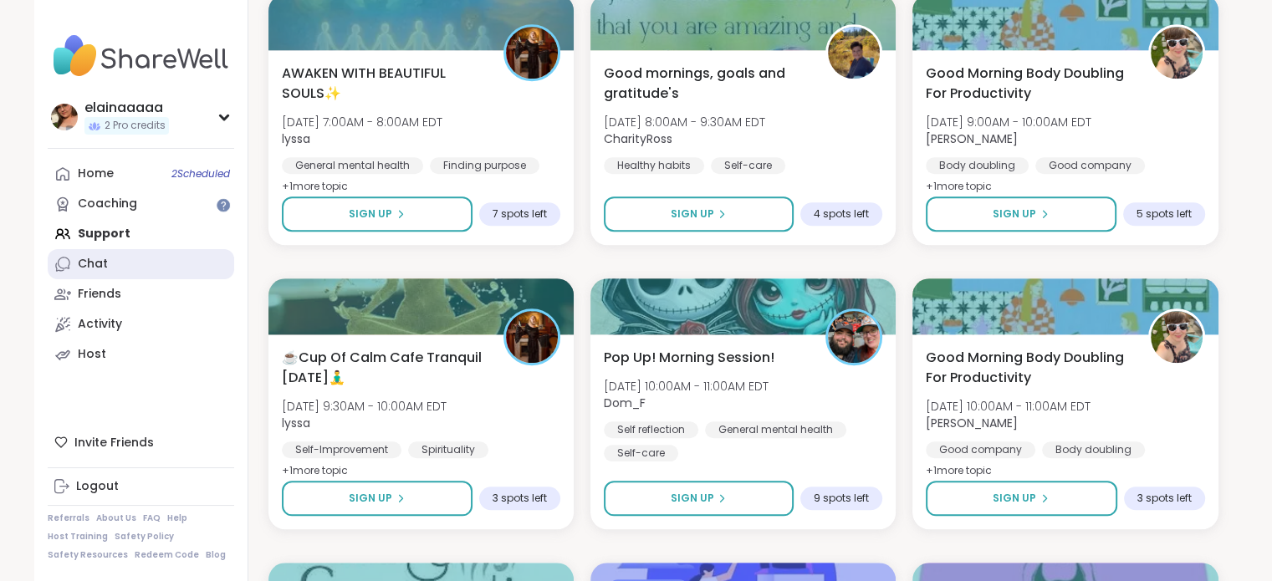
click at [181, 257] on link "Chat" at bounding box center [141, 264] width 187 height 30
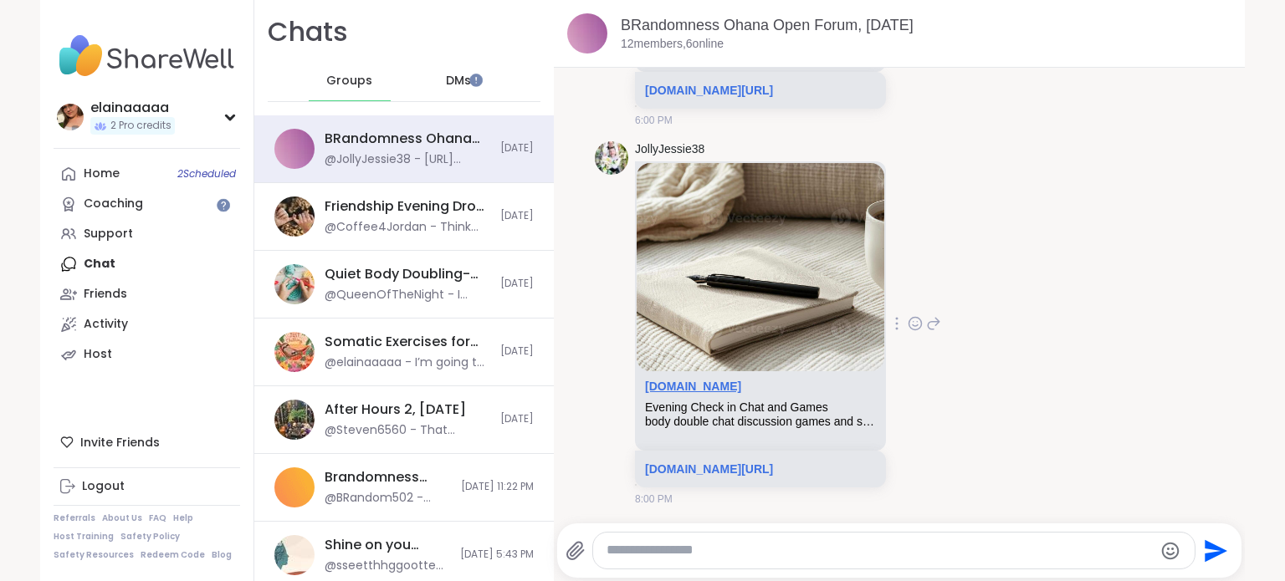
click at [704, 380] on link "sharewellnow.com" at bounding box center [693, 386] width 96 height 13
click at [718, 462] on link "sharewellnow.com/session/4170d70b-c275-4546-b4a4-35b2130f8e97" at bounding box center [709, 468] width 128 height 13
click at [446, 74] on span "DMs" at bounding box center [458, 81] width 25 height 17
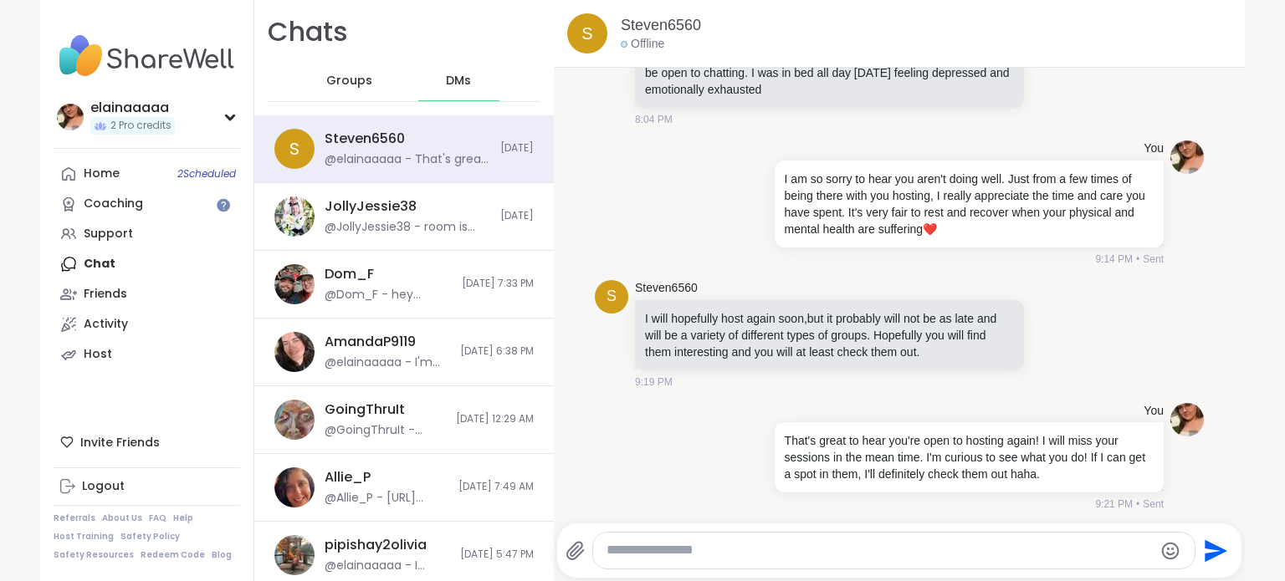
click at [309, 63] on div "Groups" at bounding box center [350, 81] width 82 height 40
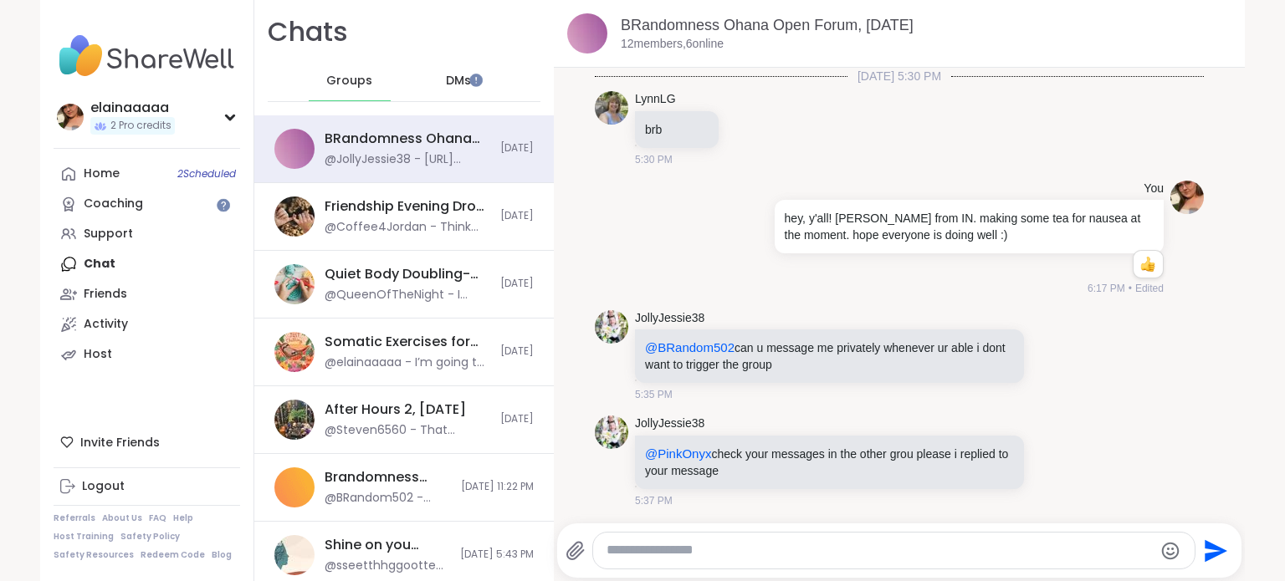
scroll to position [2818, 0]
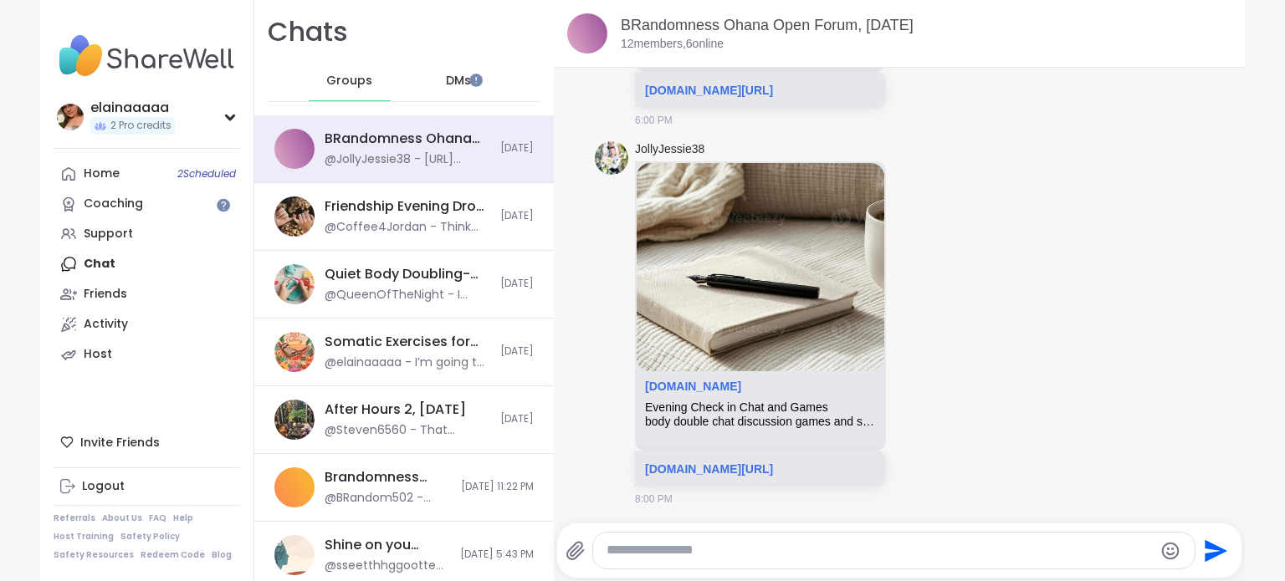
click at [133, 67] on img at bounding box center [147, 56] width 187 height 59
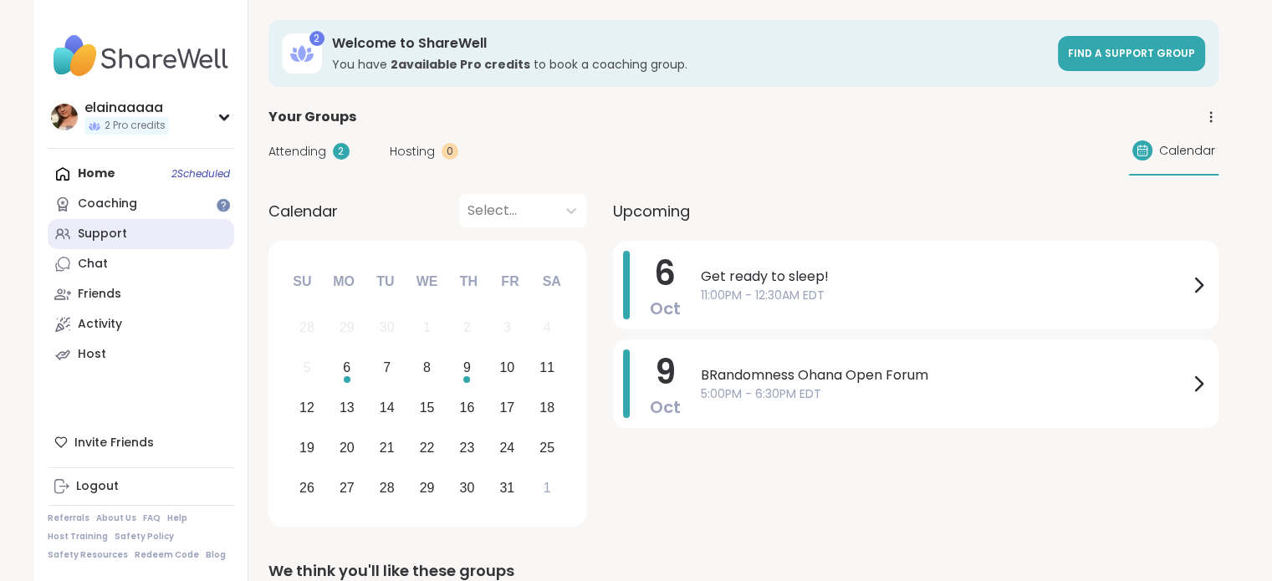
click at [172, 241] on link "Support" at bounding box center [141, 234] width 187 height 30
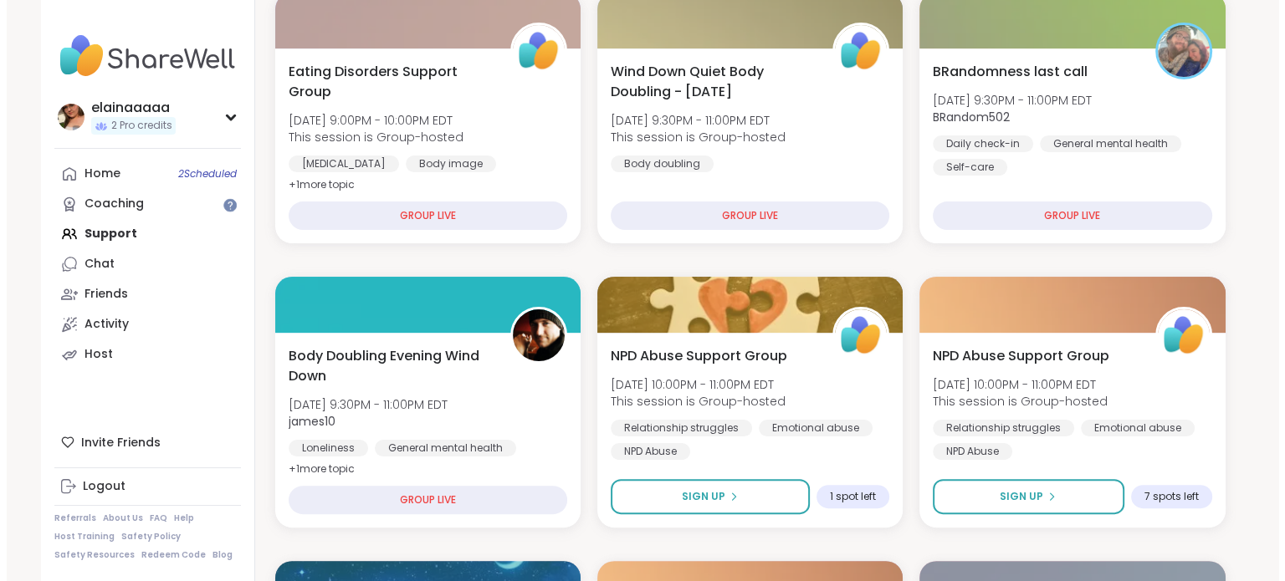
scroll to position [331, 0]
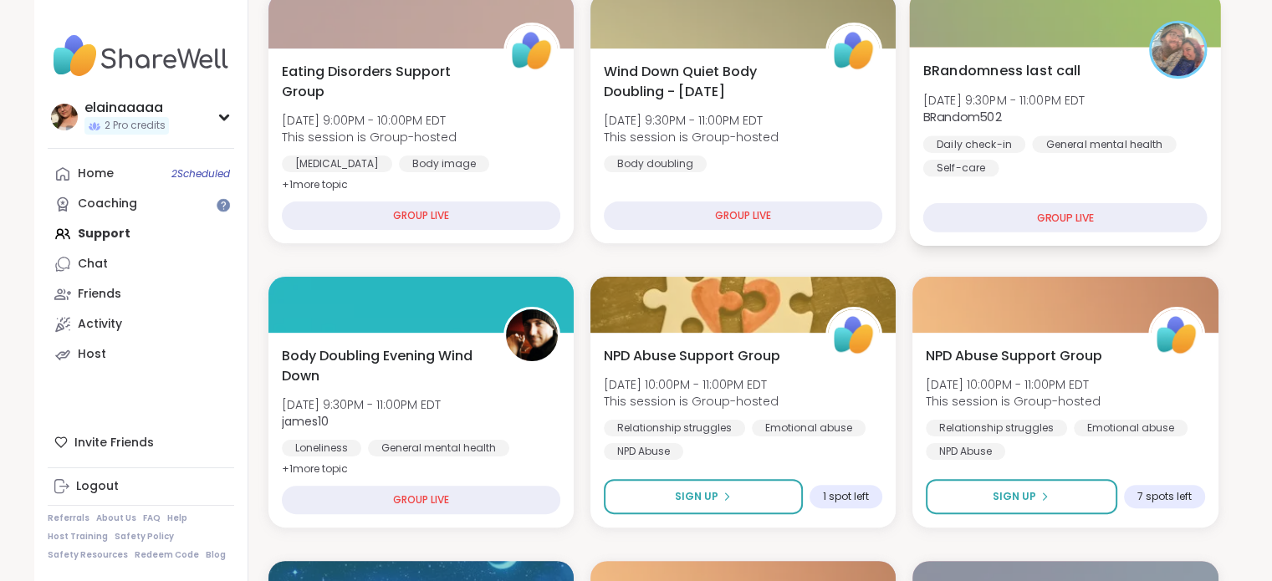
click at [1012, 183] on div "BRandomness last call Mon, Oct 06 | 9:30PM - 11:00PM EDT BRandom502 Daily check…" at bounding box center [1066, 146] width 312 height 199
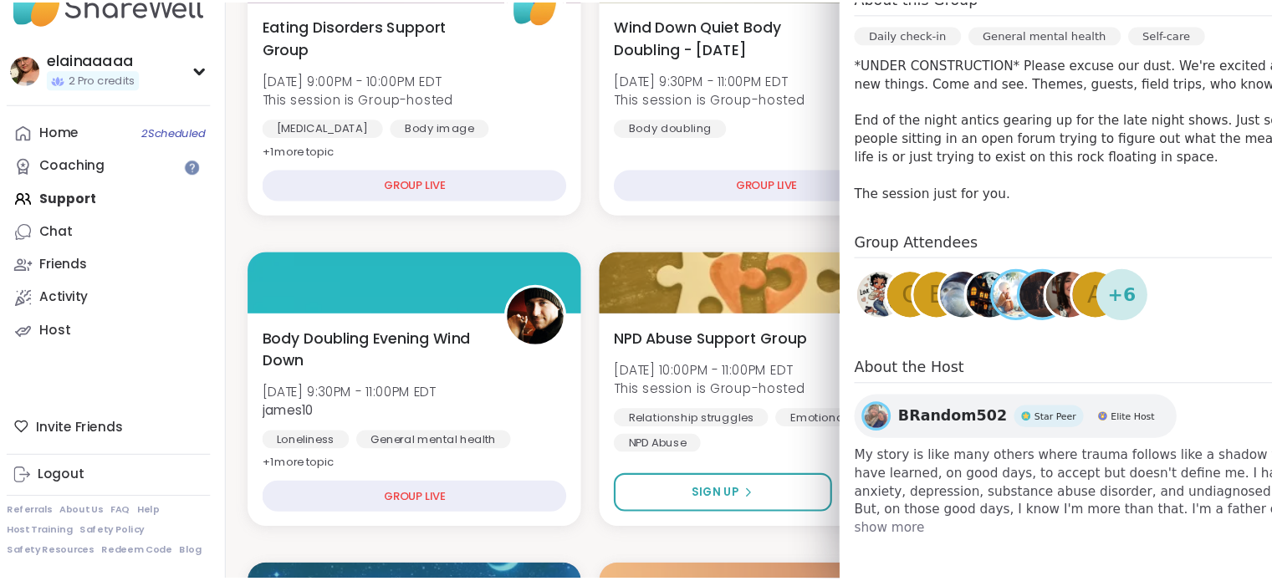
scroll to position [325, 0]
